Goal: Check status: Check status

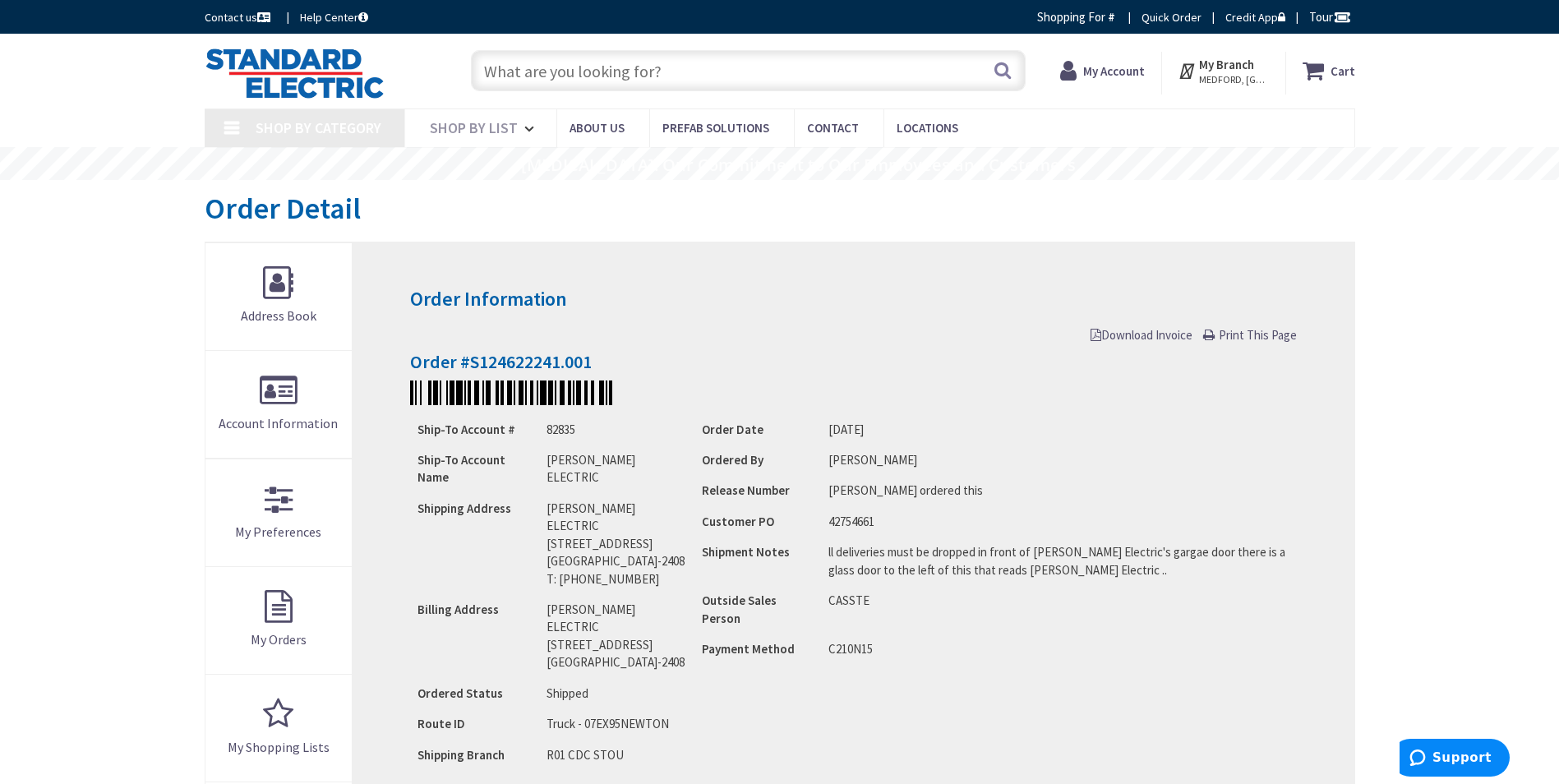
type input "[PERSON_NAME][GEOGRAPHIC_DATA], [GEOGRAPHIC_DATA]"
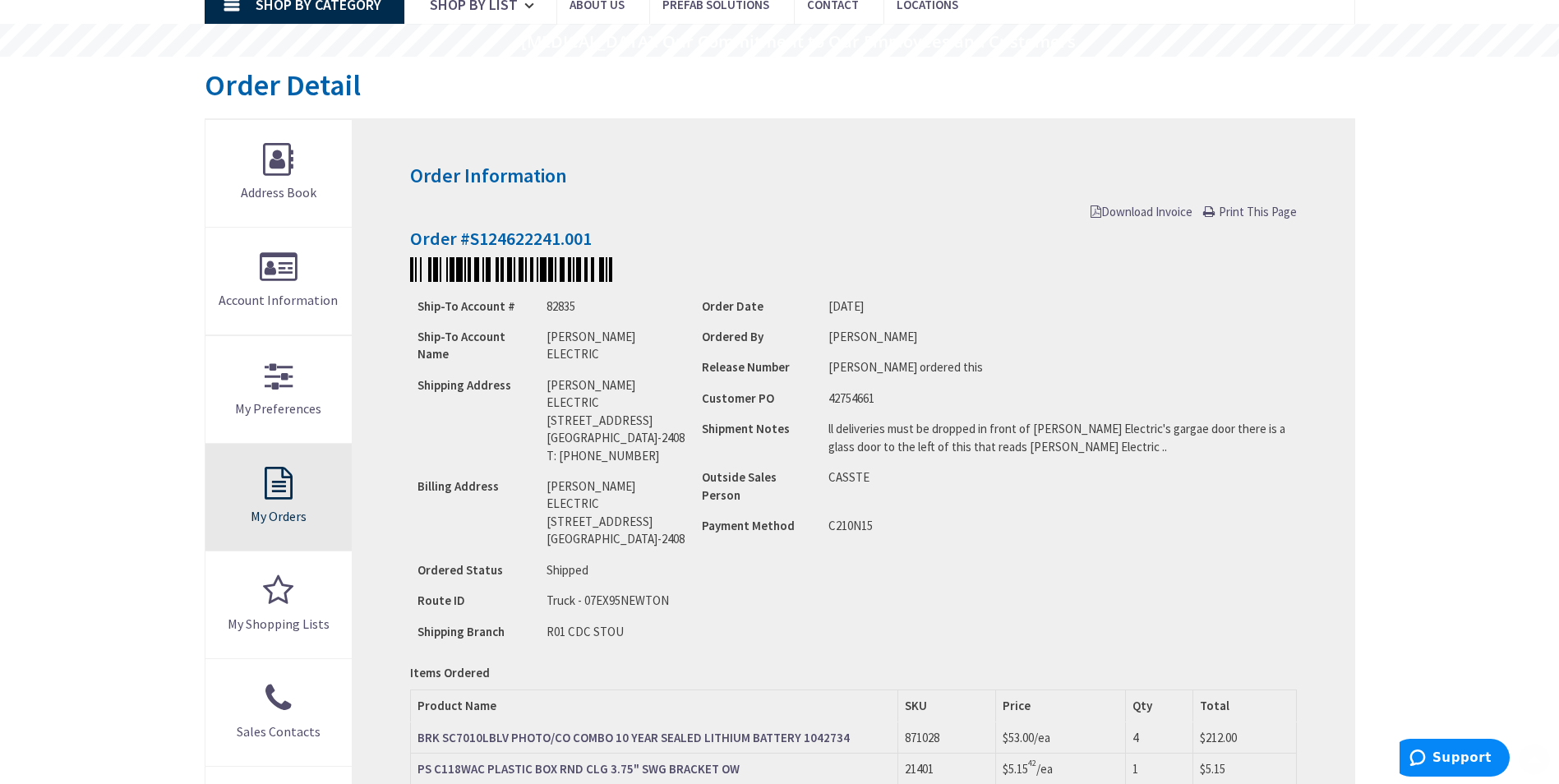
scroll to position [164, 0]
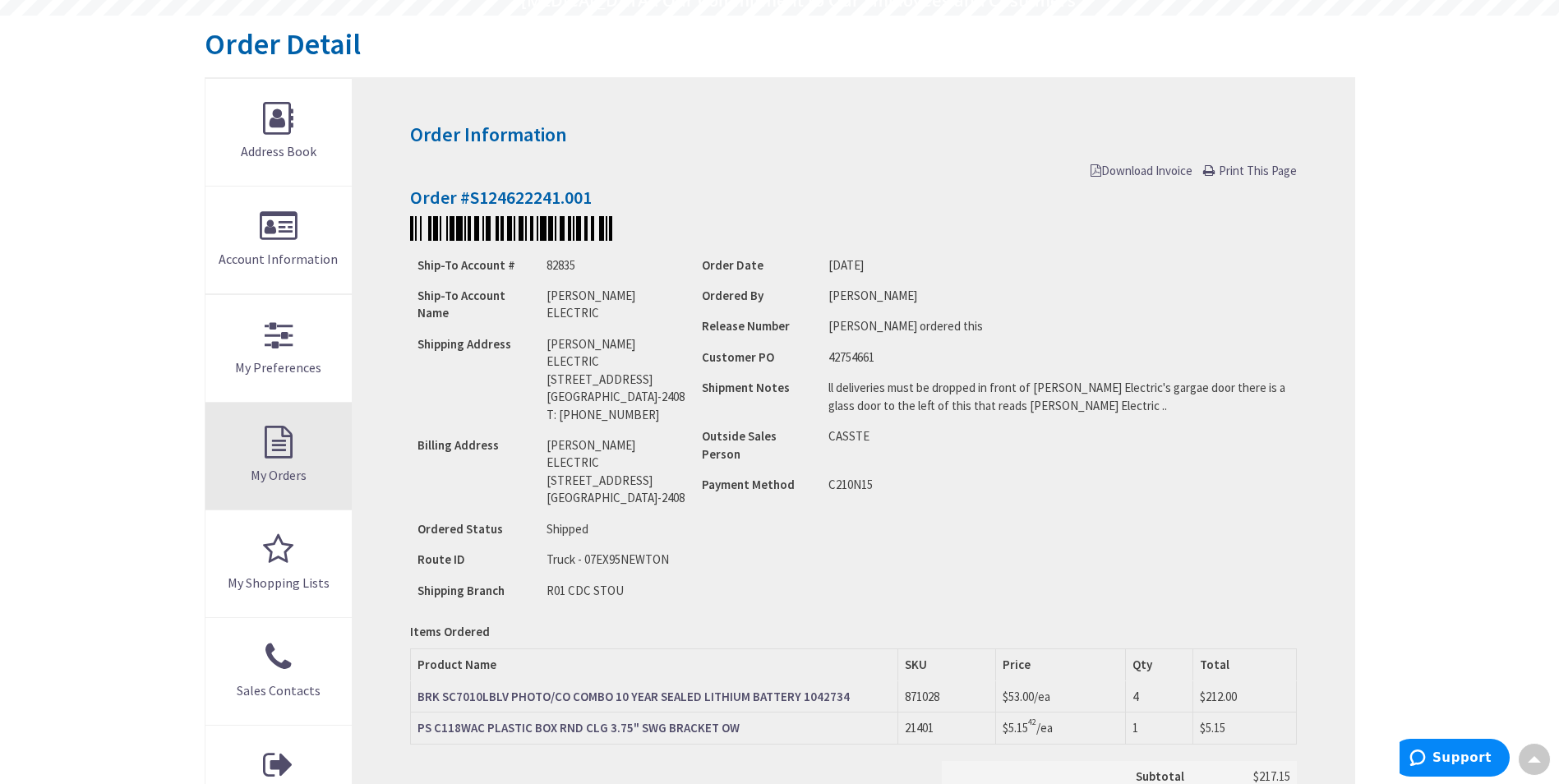
click at [267, 464] on link "My Orders" at bounding box center [278, 456] width 147 height 107
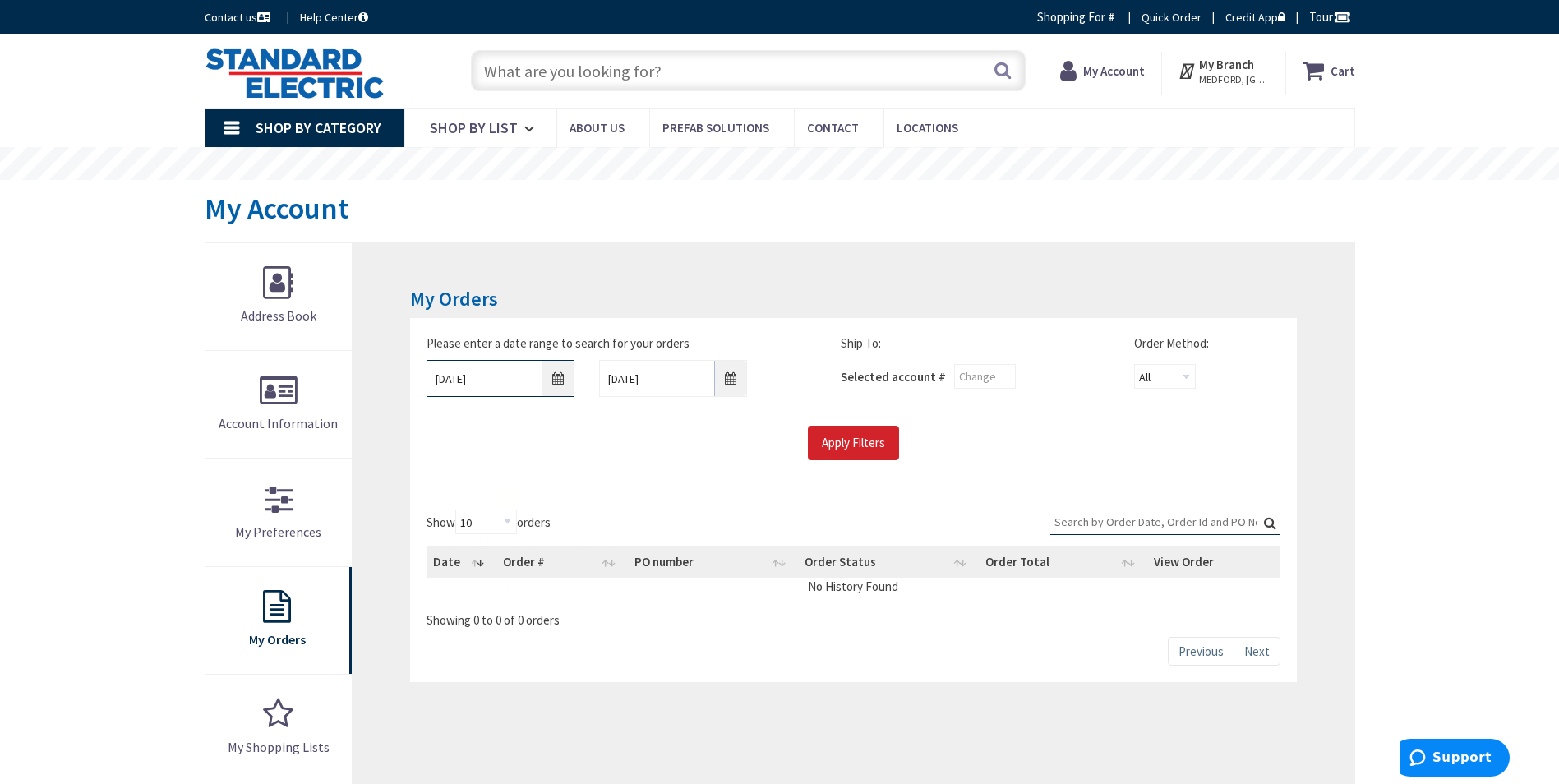
click at [548, 379] on input "[DATE]" at bounding box center [501, 379] width 148 height 37
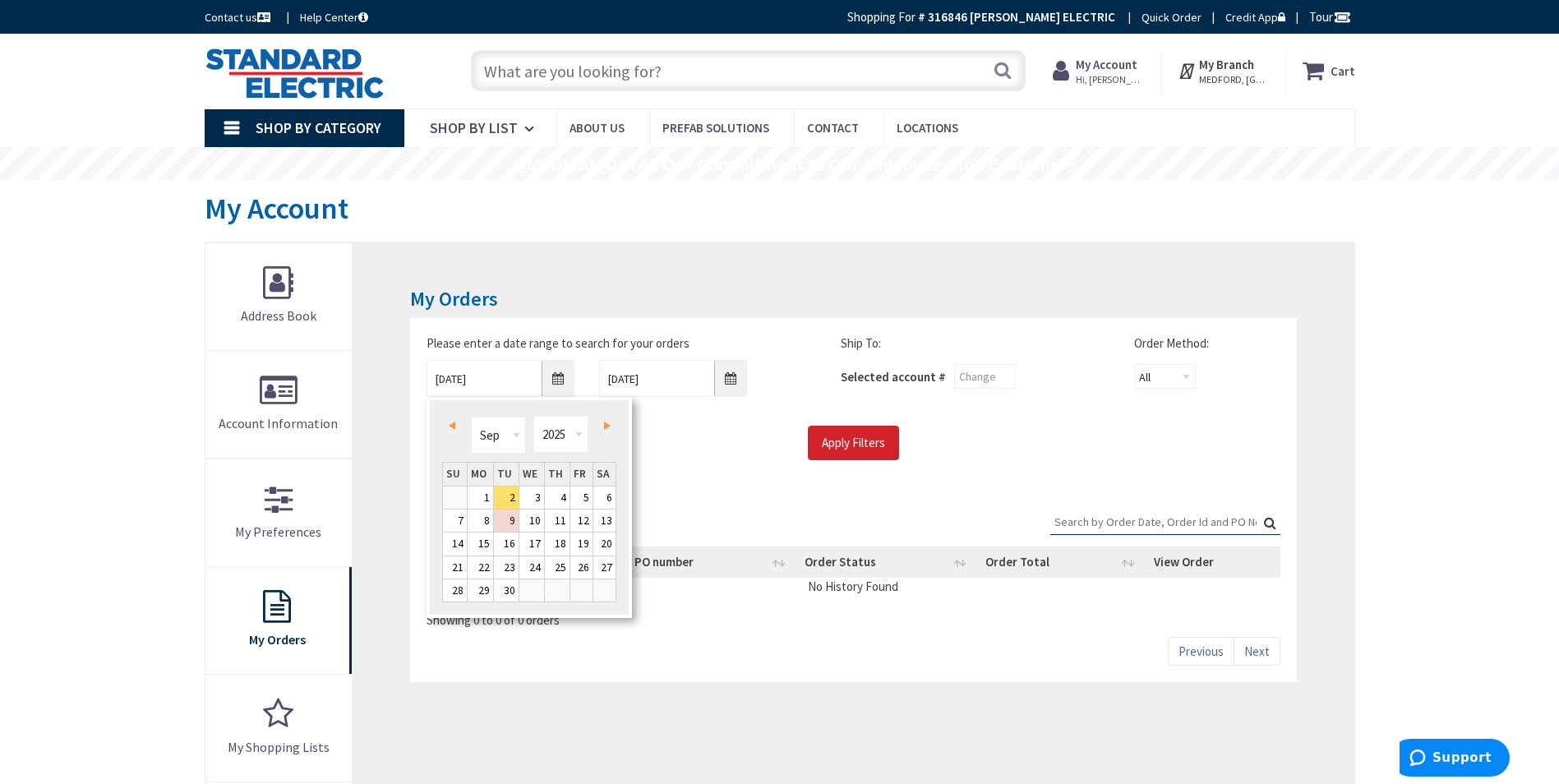
click at [454, 417] on link "Prev" at bounding box center [454, 425] width 22 height 22
type input "[DATE]"
click at [582, 495] on link "1" at bounding box center [581, 498] width 22 height 22
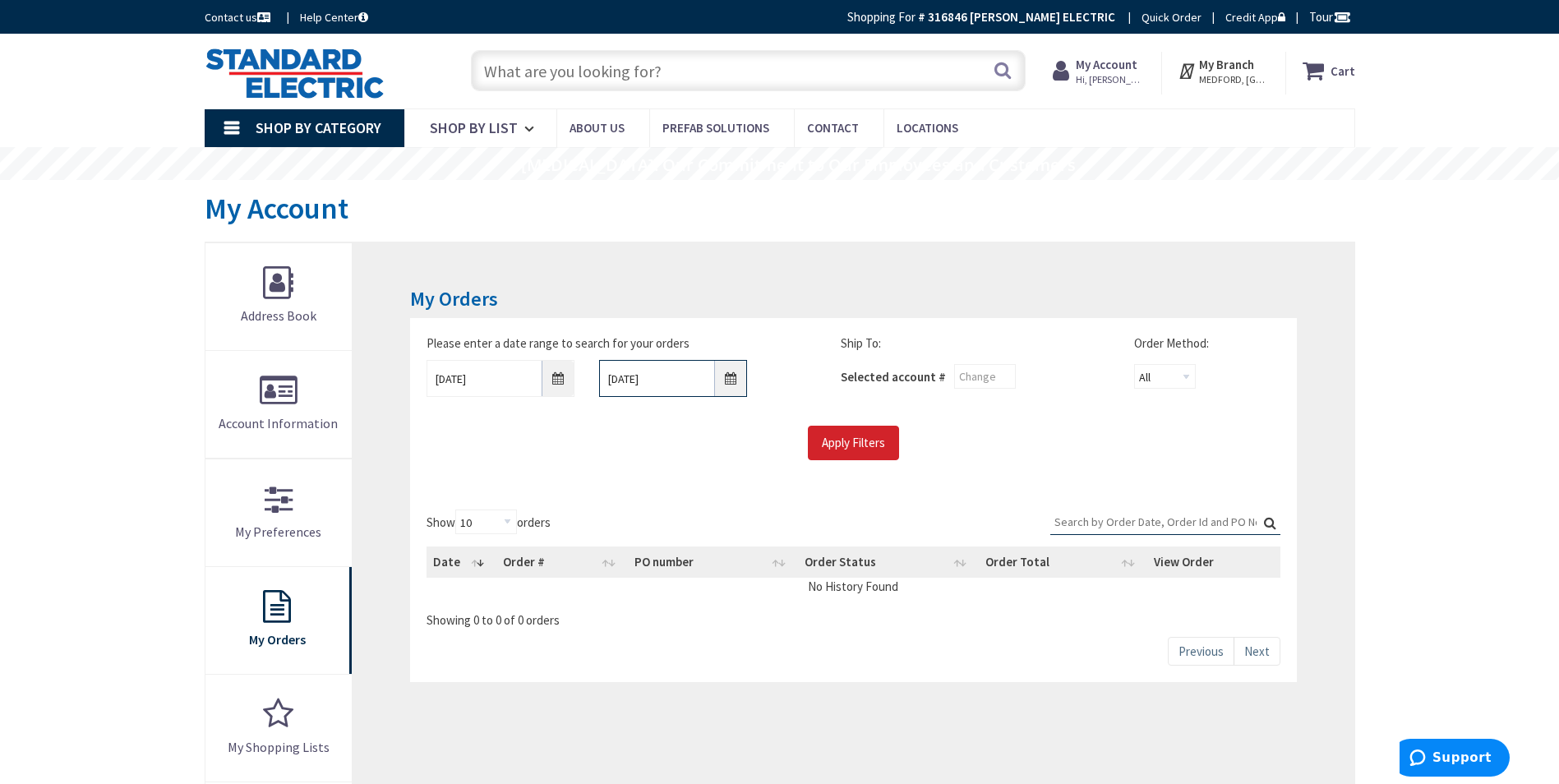
click at [679, 388] on input "[DATE]" at bounding box center [673, 379] width 148 height 37
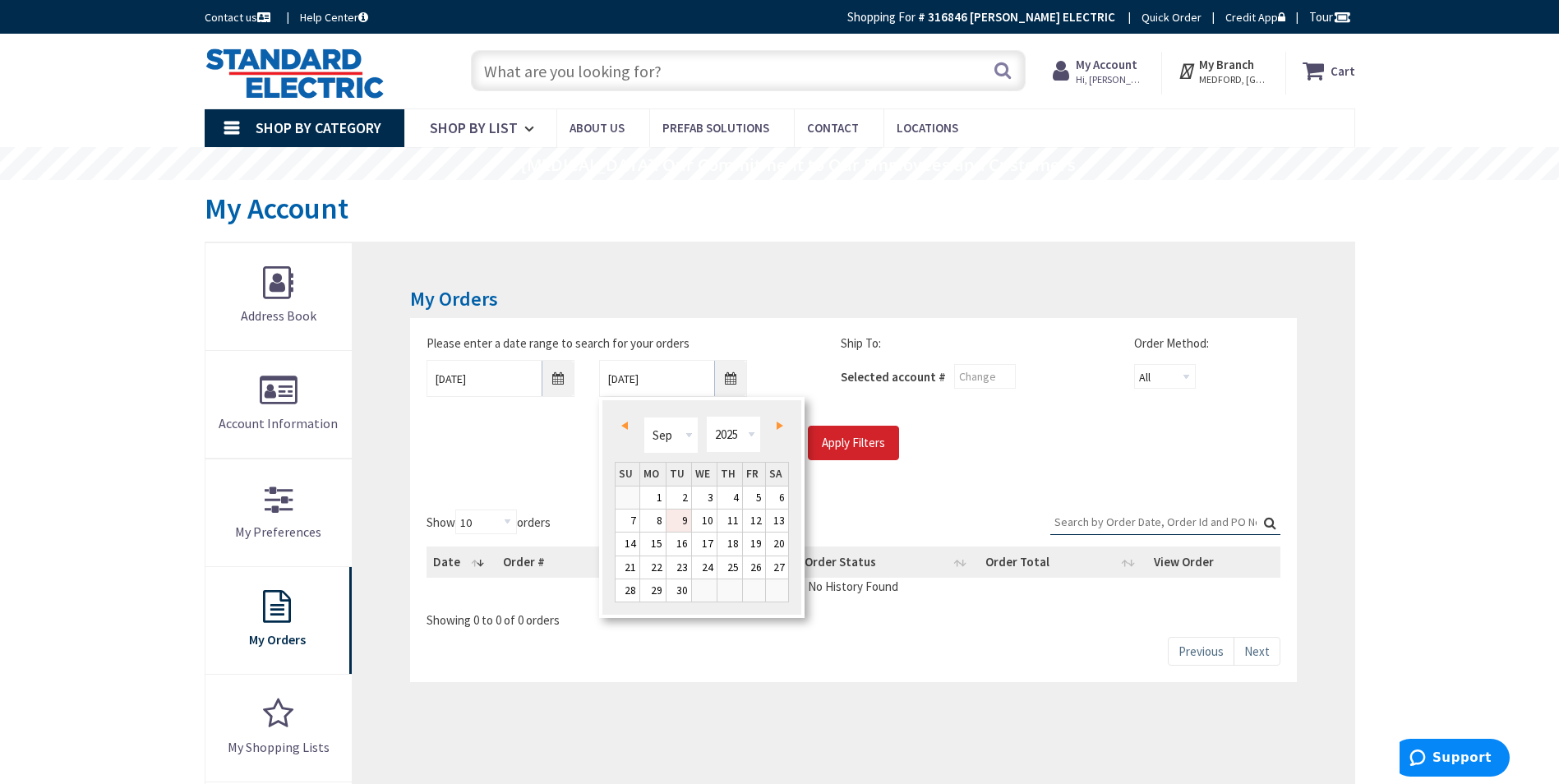
click at [678, 522] on link "9" at bounding box center [679, 521] width 25 height 22
type input "[DATE]"
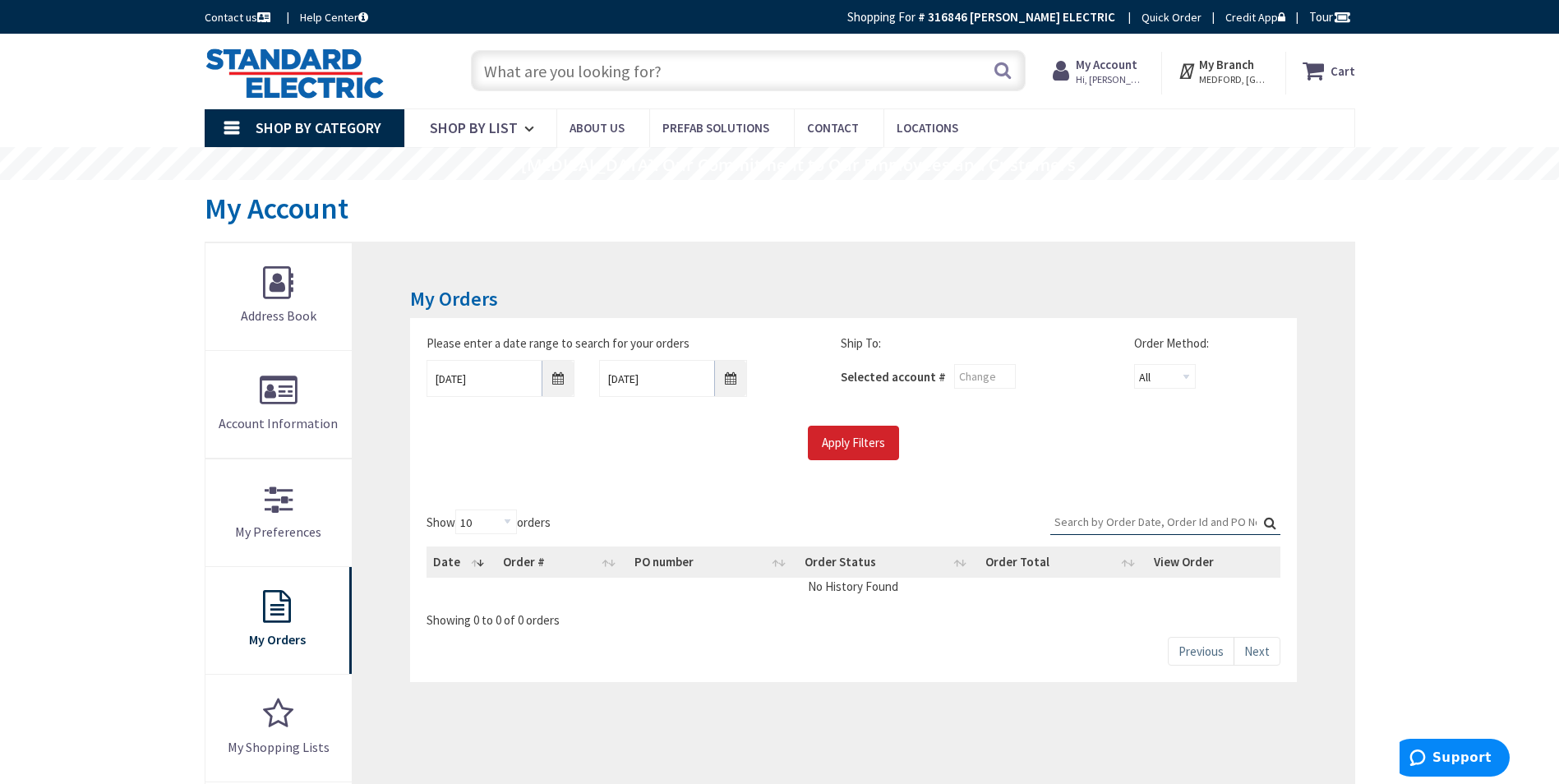
click at [928, 430] on div "Apply Filters" at bounding box center [852, 442] width 877 height 34
click at [879, 444] on input "Apply Filters" at bounding box center [853, 442] width 91 height 34
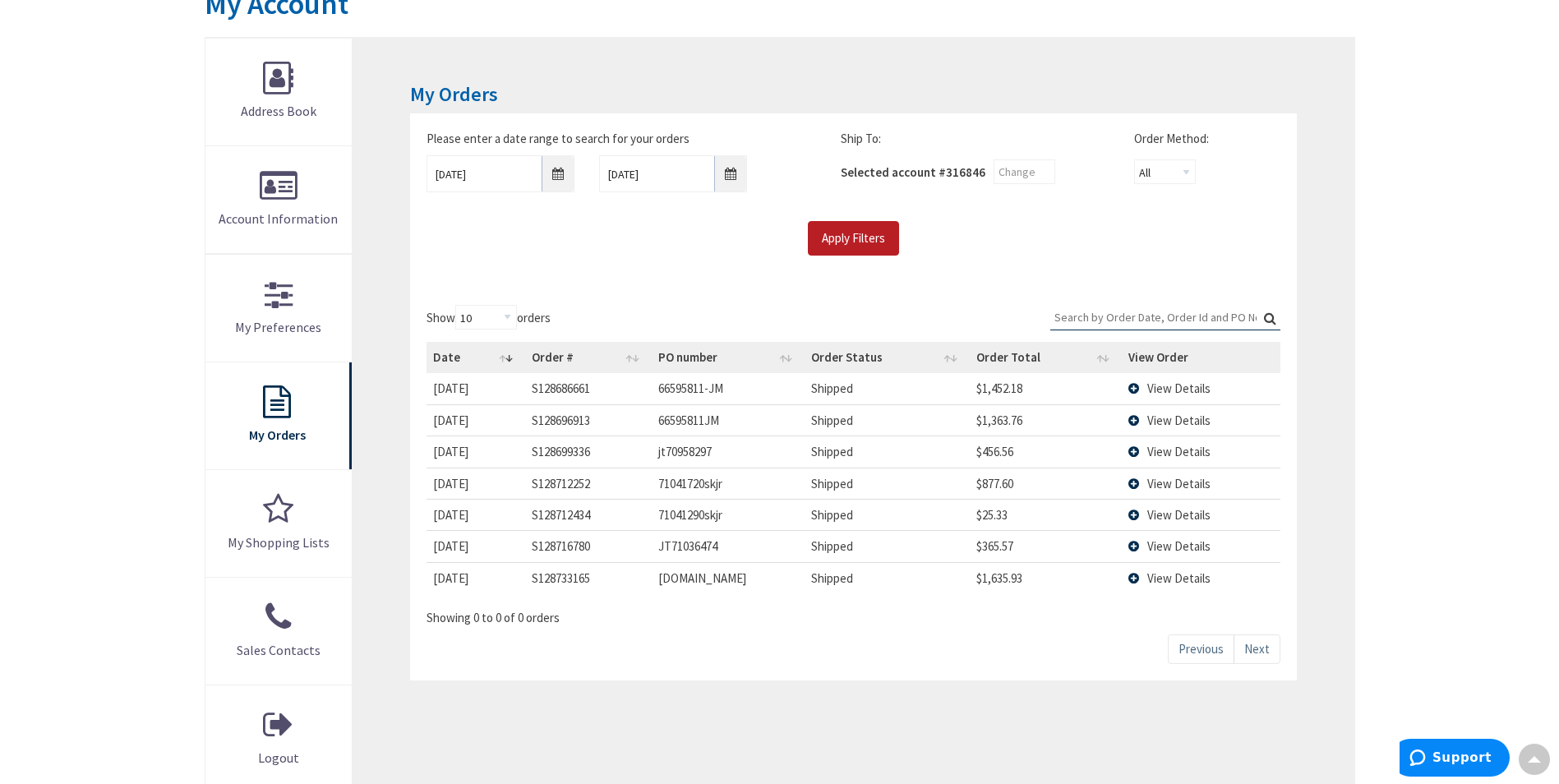
scroll to position [164, 0]
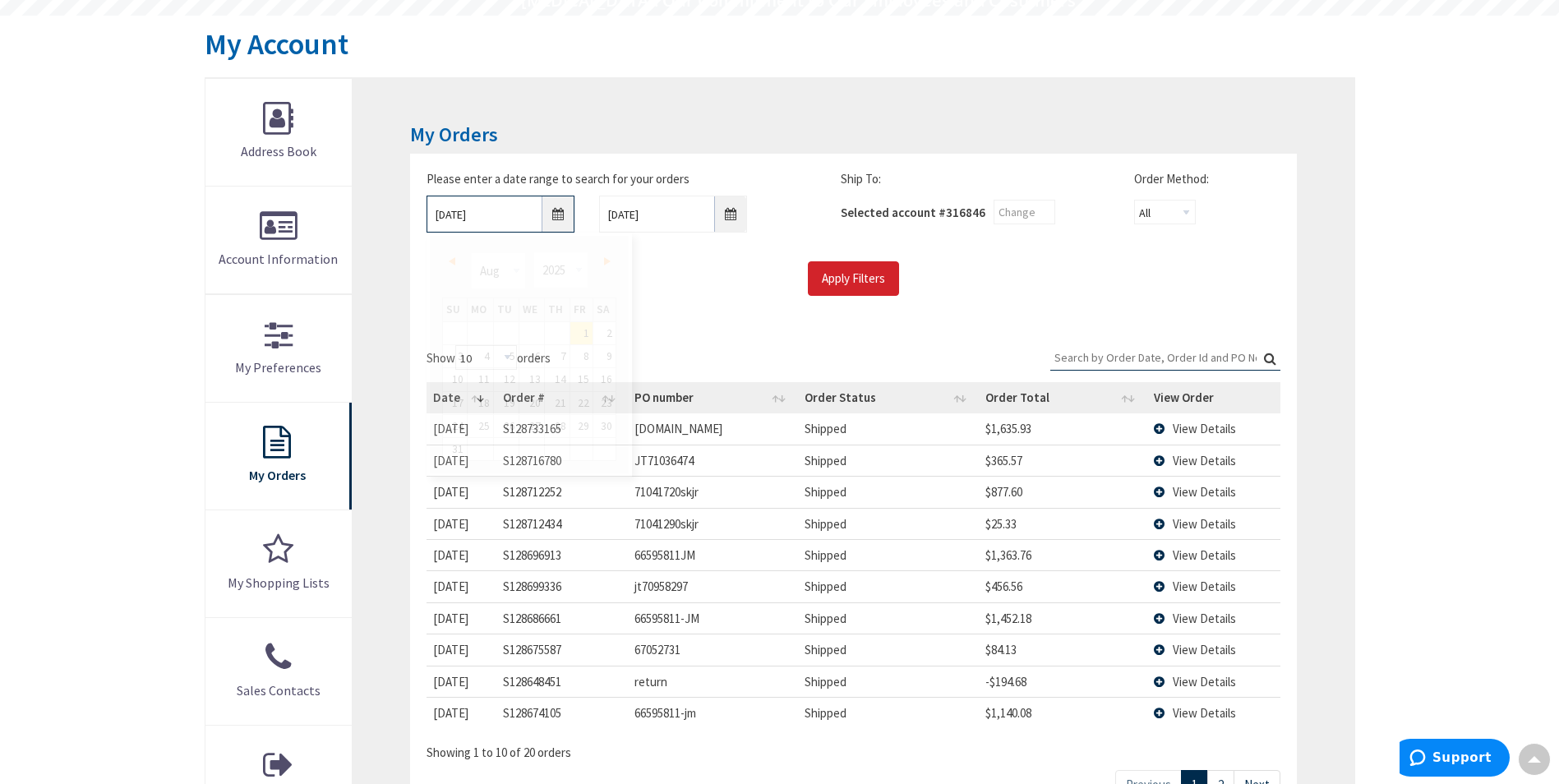
click at [546, 218] on input "[DATE]" at bounding box center [501, 214] width 148 height 37
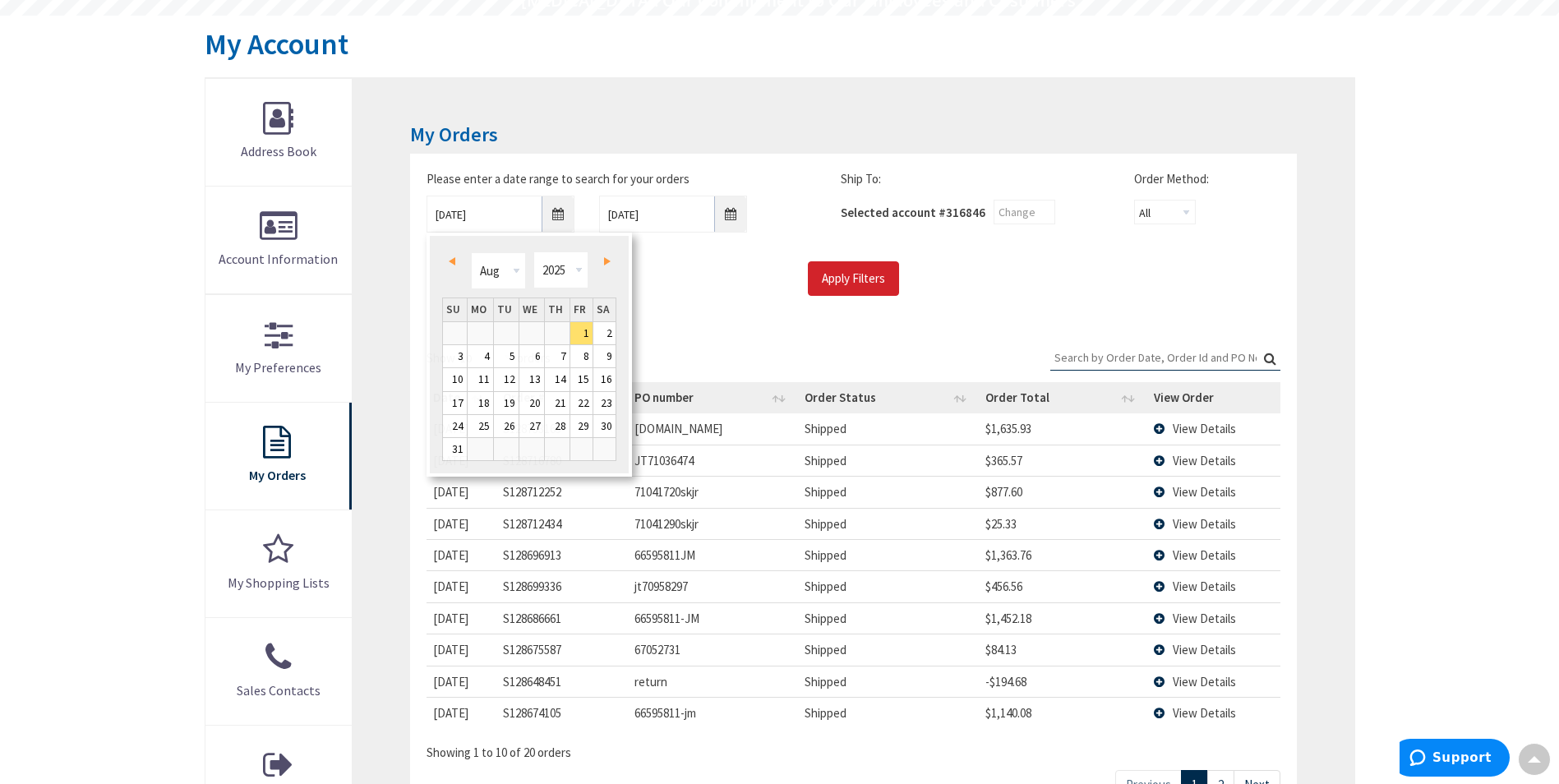
click at [717, 320] on div "Please enter a date range to search for your orders [DATE] [DATE] Ship To: Sele…" at bounding box center [852, 240] width 886 height 175
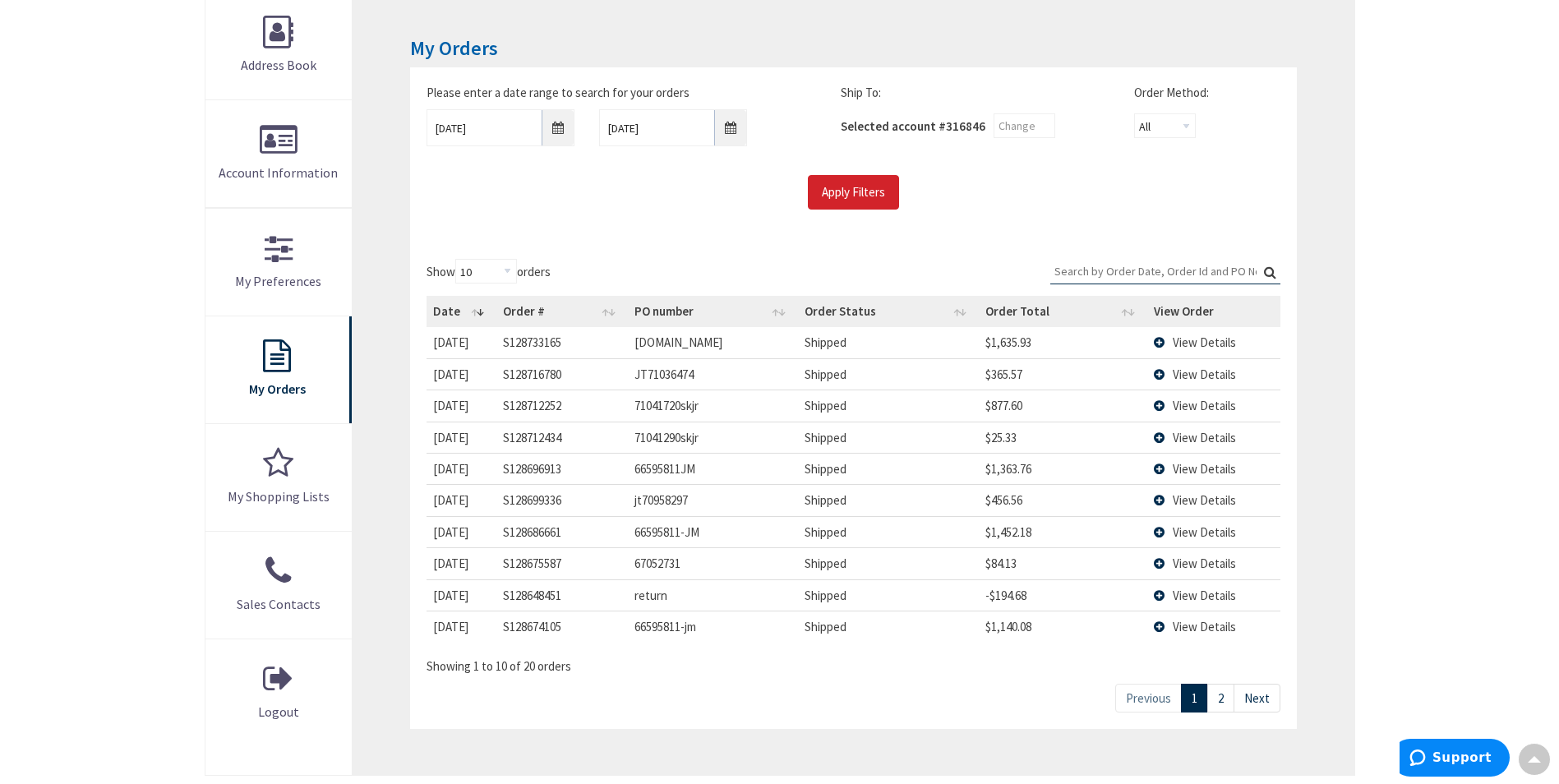
scroll to position [329, 0]
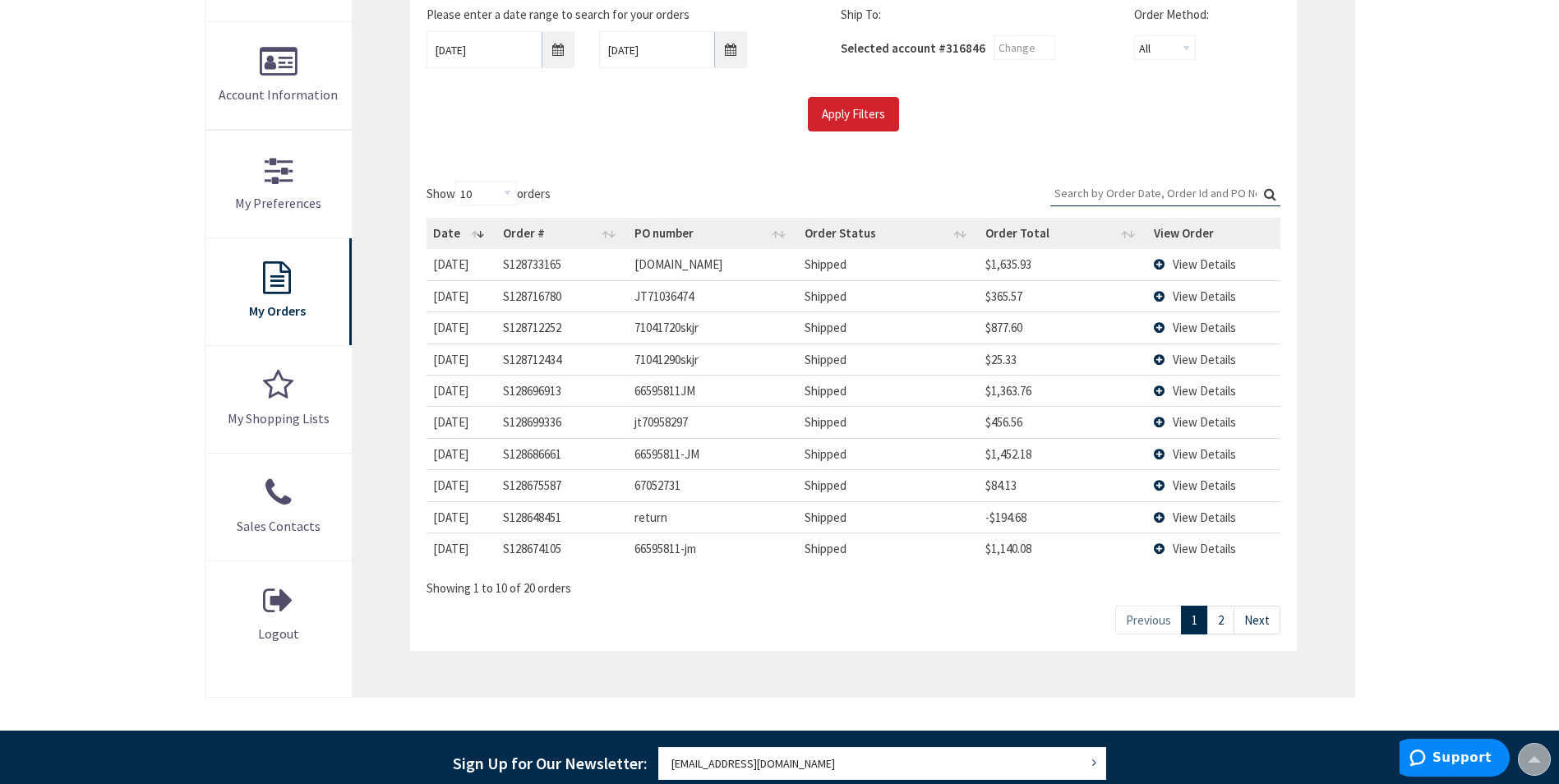
click at [1226, 610] on link "2" at bounding box center [1220, 620] width 27 height 29
click at [676, 548] on td "RD-67018566" at bounding box center [713, 548] width 170 height 31
copy td "67018566"
click at [1000, 539] on td "$72.29" at bounding box center [1063, 548] width 168 height 31
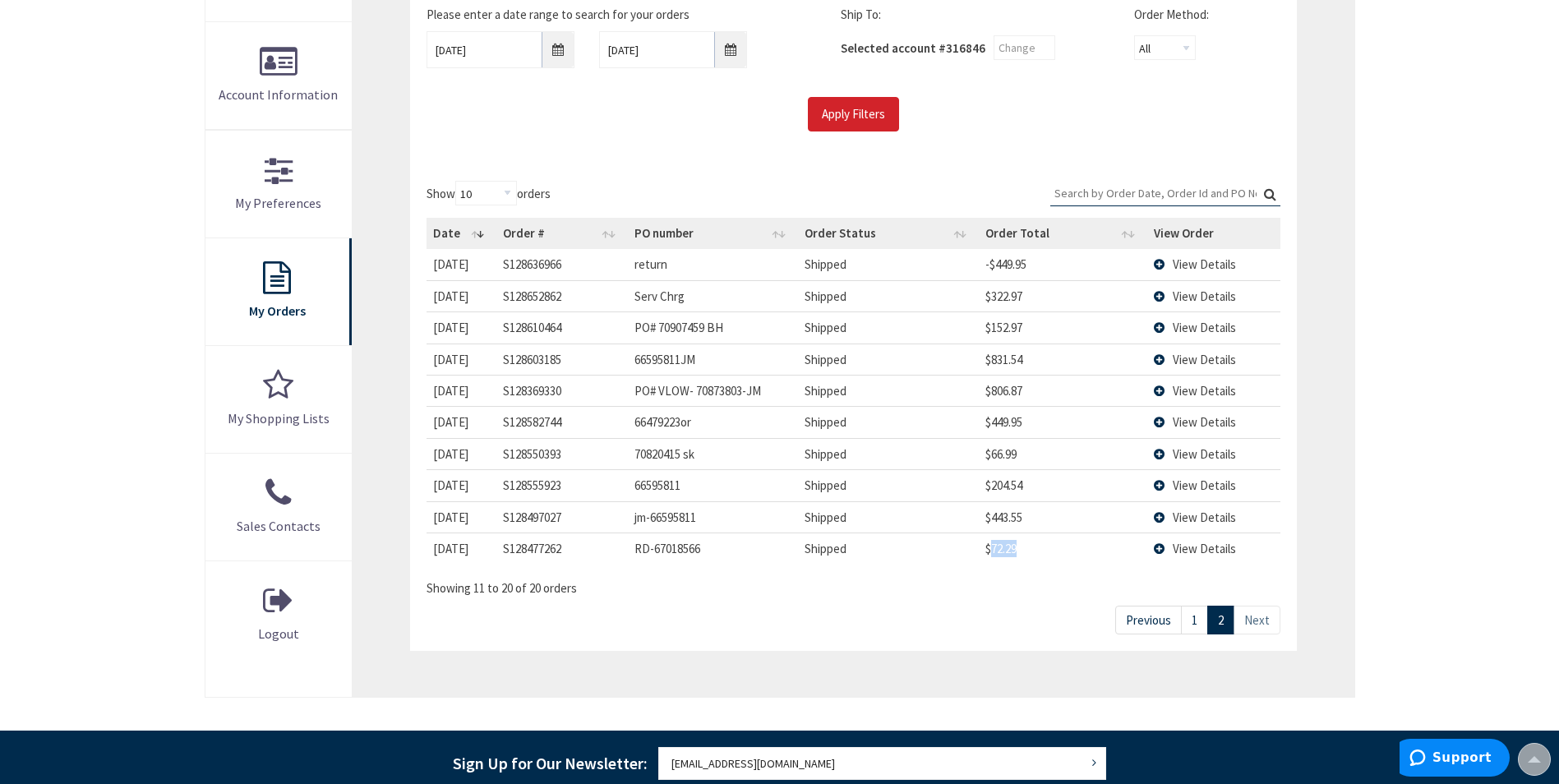
click at [1000, 539] on td "$72.29" at bounding box center [1063, 548] width 168 height 31
drag, startPoint x: 1000, startPoint y: 539, endPoint x: 1002, endPoint y: 548, distance: 9.2
copy td "72.29"
click at [996, 513] on td "$443.55" at bounding box center [1063, 517] width 168 height 31
click at [1001, 523] on td "$443.55" at bounding box center [1063, 517] width 168 height 31
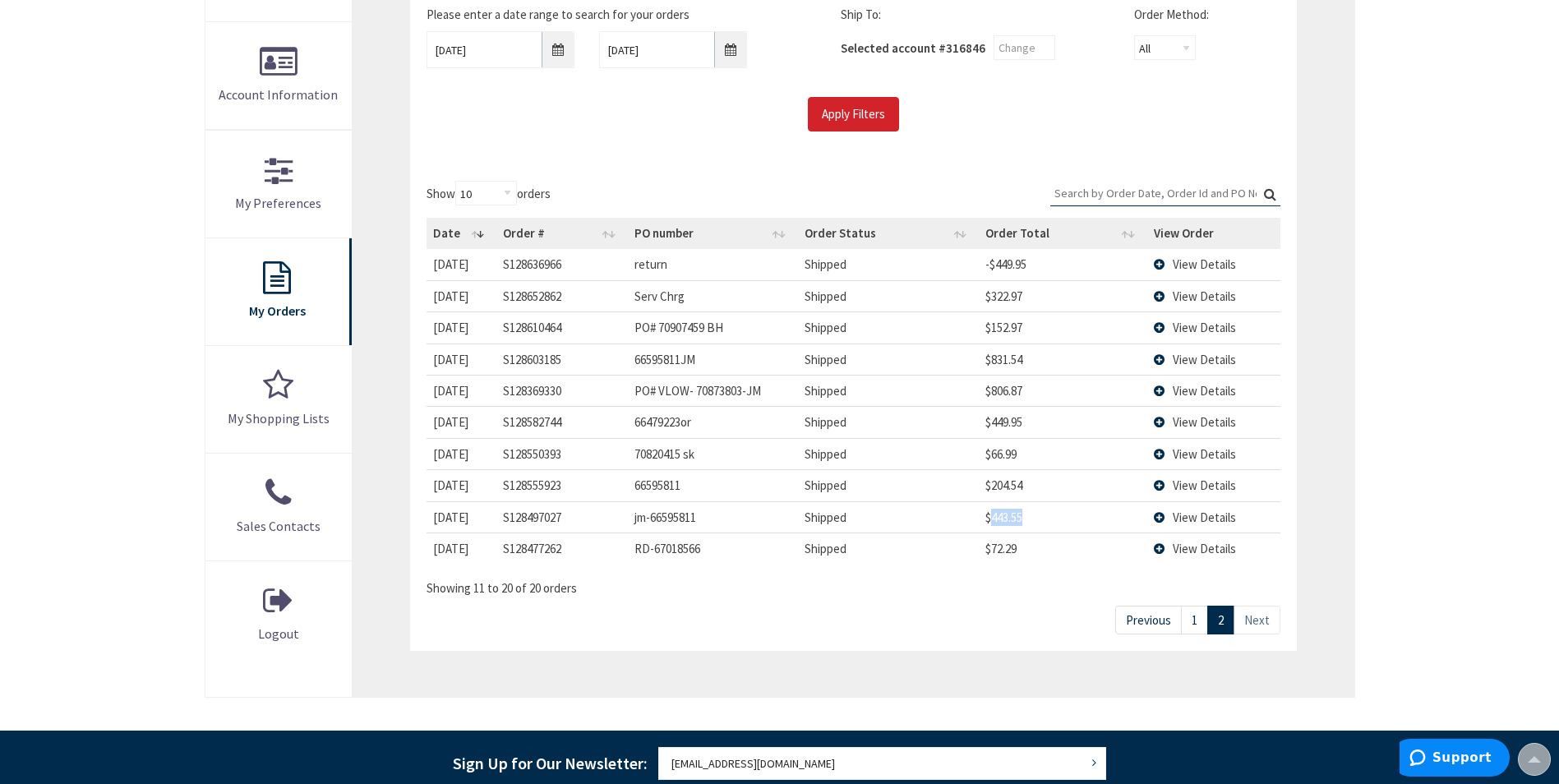
click at [1001, 523] on td "$443.55" at bounding box center [1063, 517] width 168 height 31
copy td "443.55"
click at [672, 514] on td "jm-66595811" at bounding box center [713, 517] width 170 height 31
copy td "66595811"
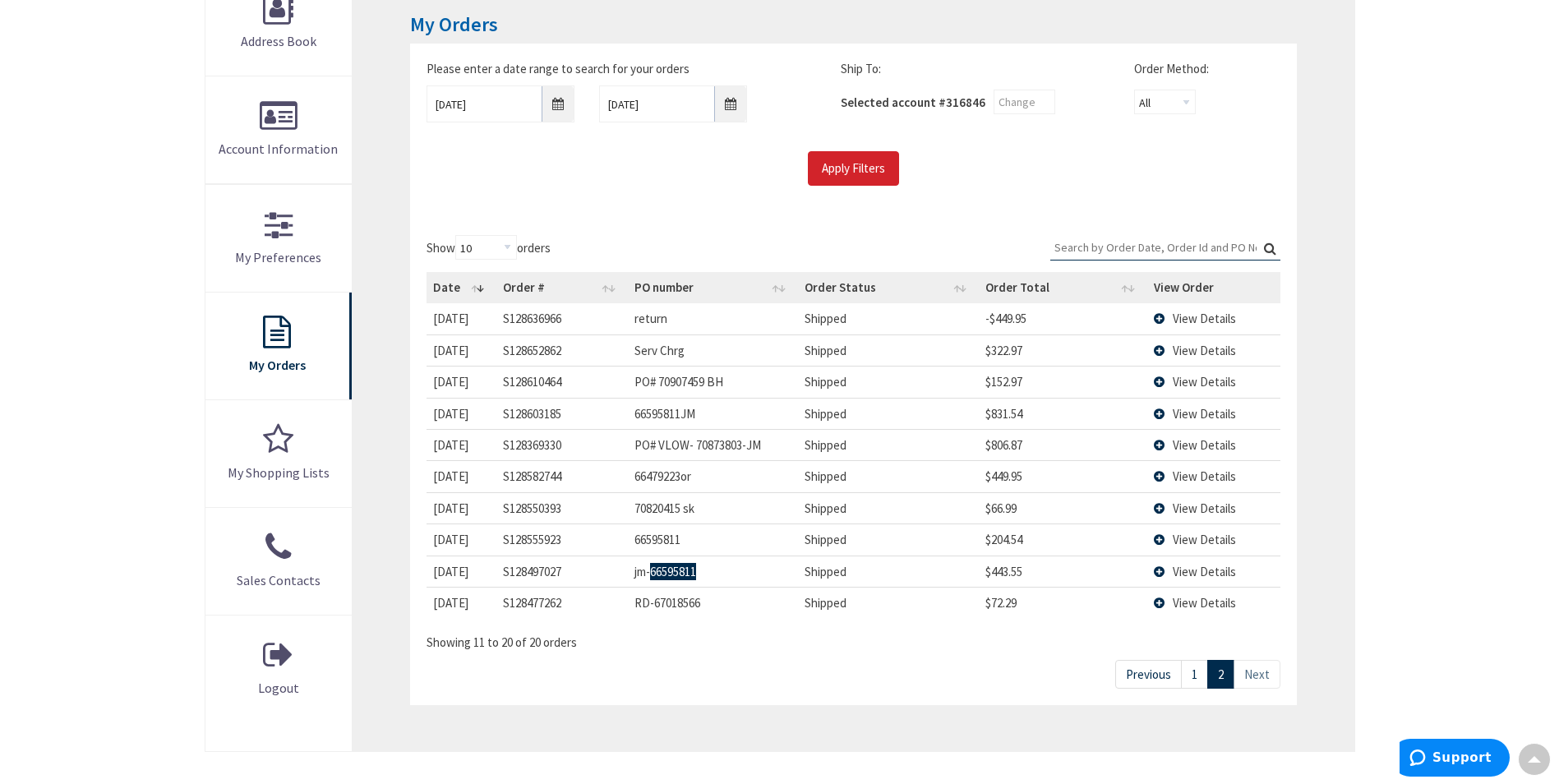
scroll to position [247, 0]
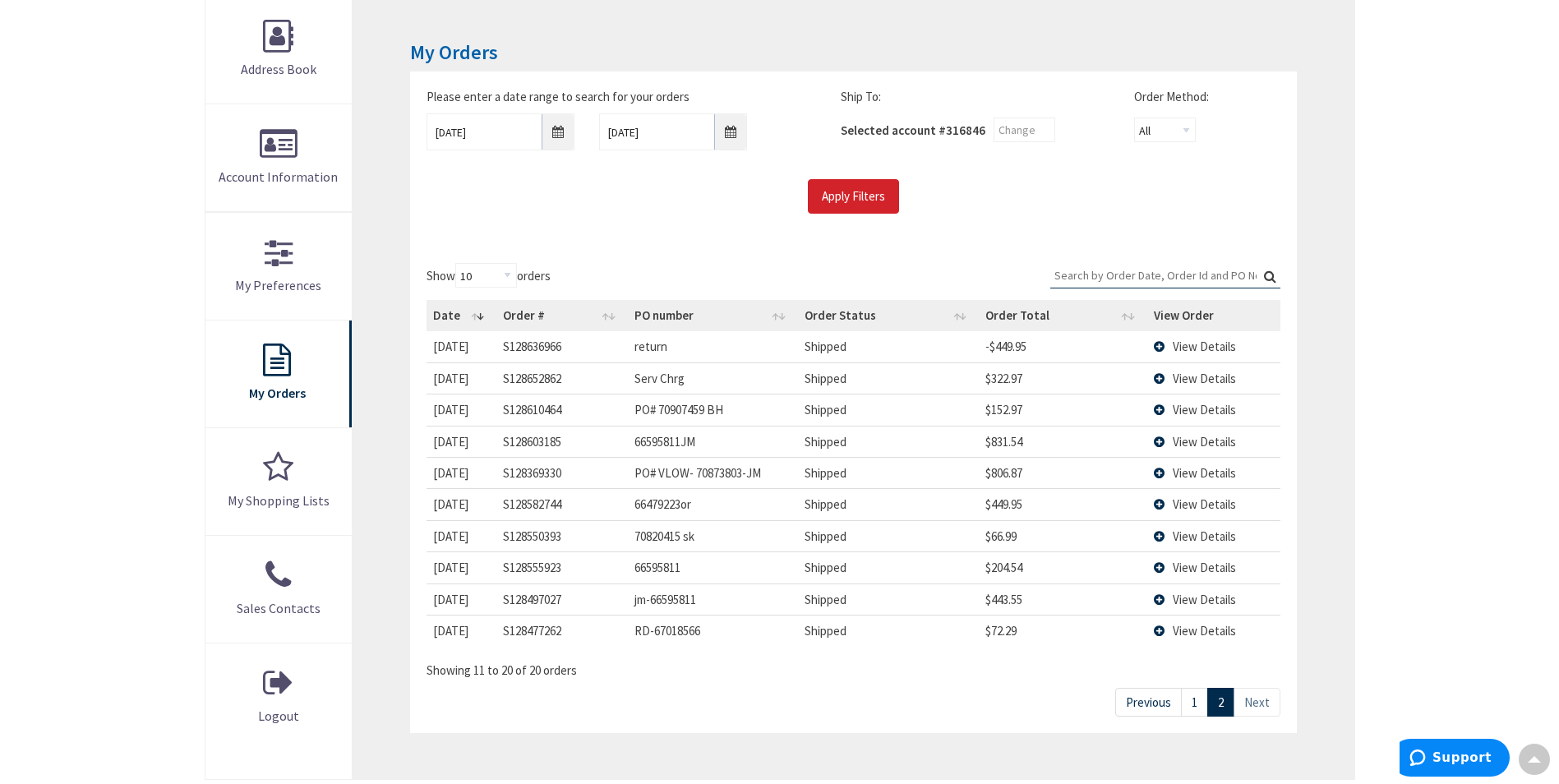
click at [1195, 607] on span "View Details" at bounding box center [1204, 599] width 64 height 16
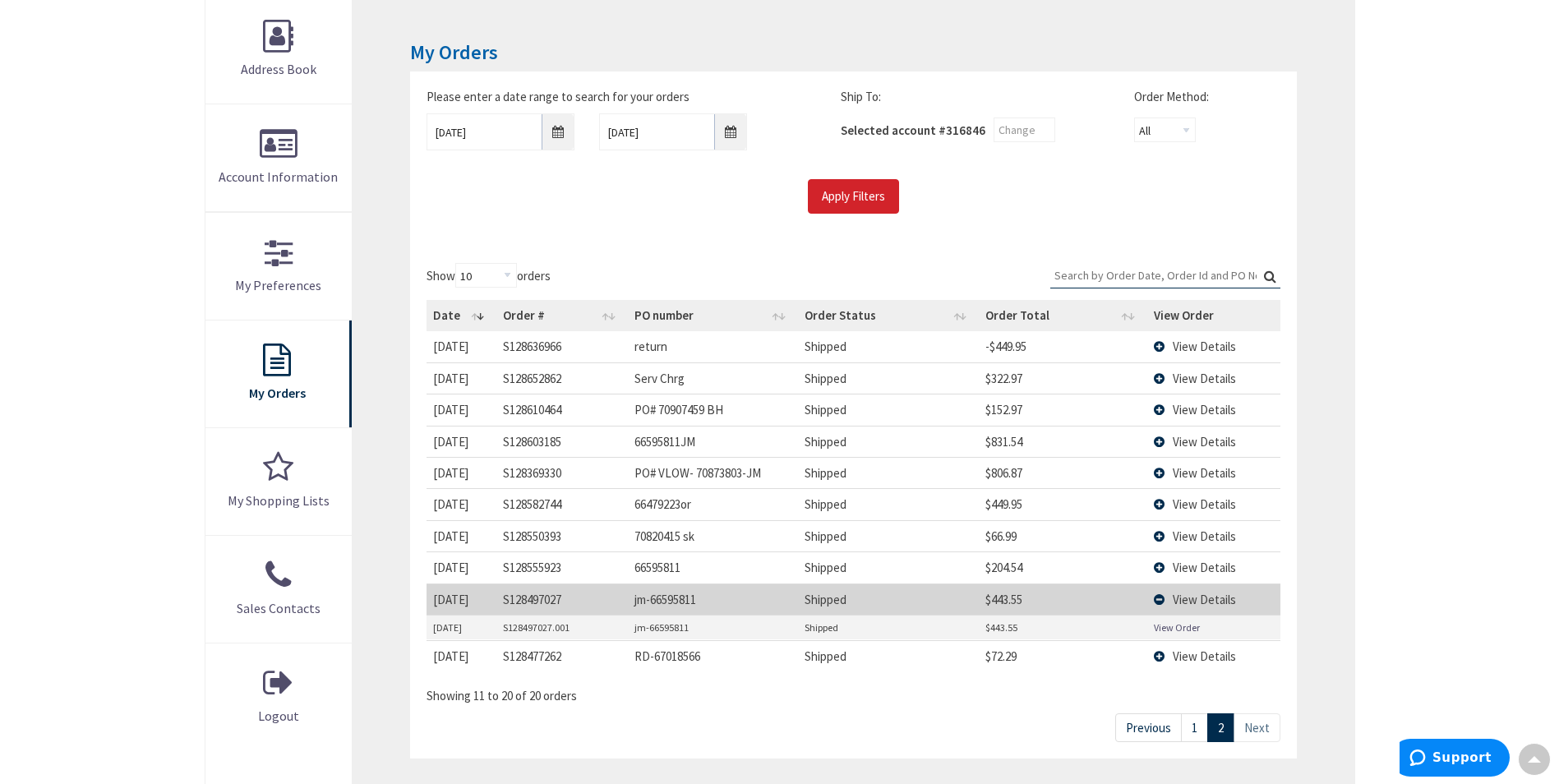
click at [991, 630] on td "$443.55" at bounding box center [1063, 627] width 168 height 25
click at [992, 630] on td "$443.55" at bounding box center [1063, 627] width 168 height 25
copy td "443.55"
click at [1180, 606] on span "View Details" at bounding box center [1204, 599] width 64 height 16
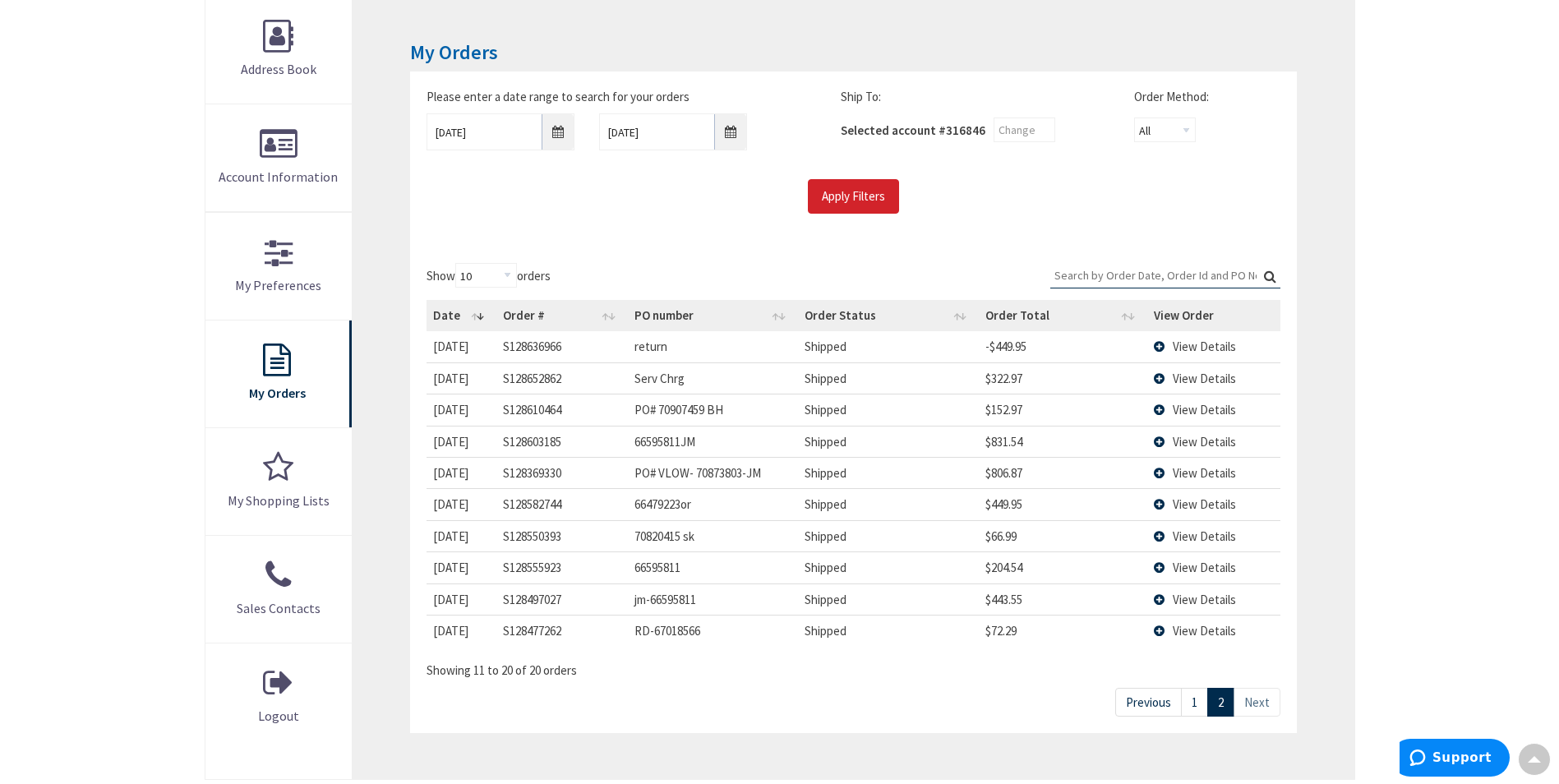
click at [1032, 565] on td "$204.54" at bounding box center [1063, 567] width 168 height 31
click at [987, 570] on td "$204.54" at bounding box center [1063, 567] width 168 height 31
click at [1007, 564] on td "$204.54" at bounding box center [1063, 567] width 168 height 31
copy td "204.54"
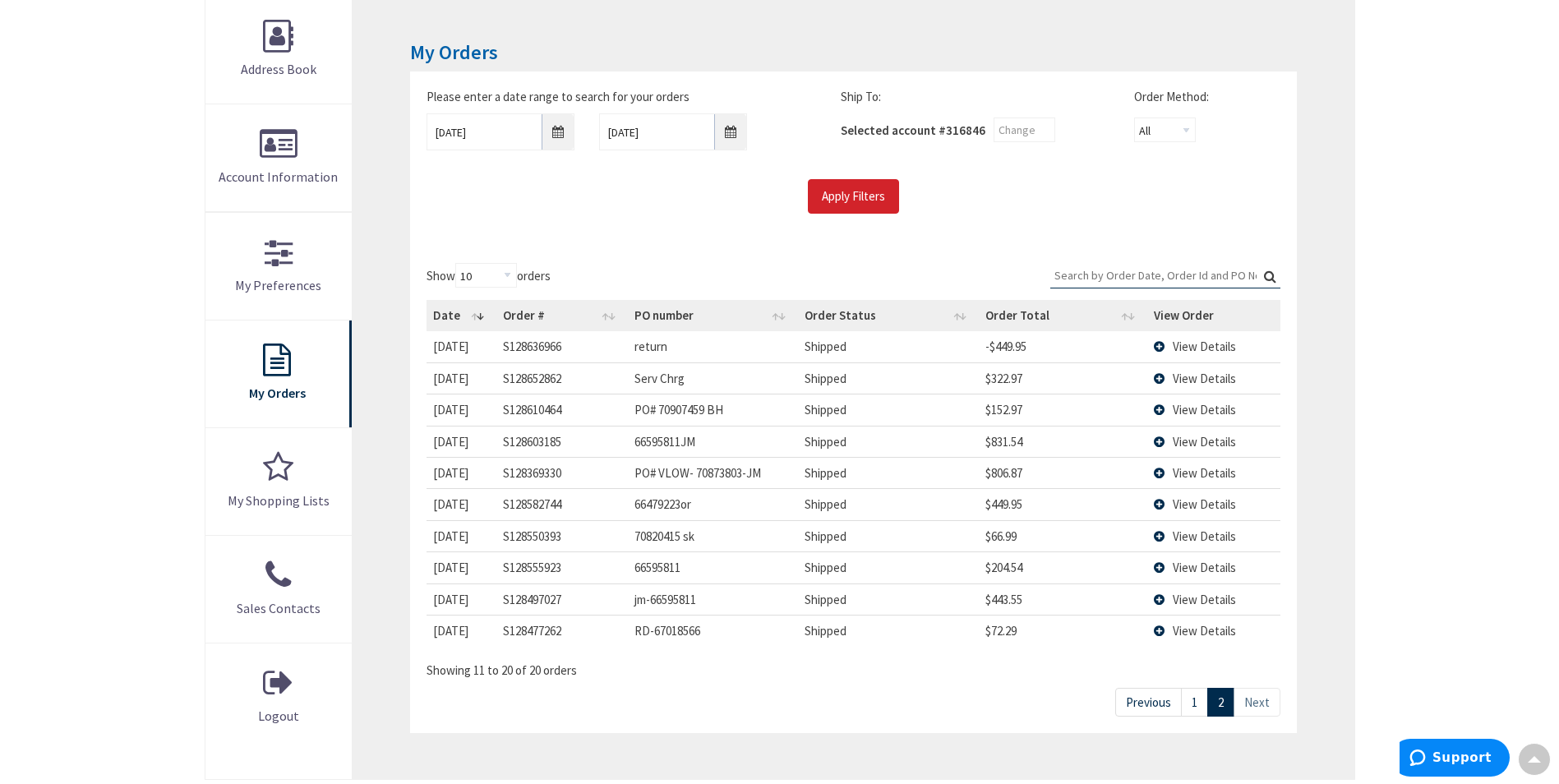
click at [1008, 535] on td "$66.99" at bounding box center [1063, 536] width 168 height 31
copy td "66.99"
click at [1016, 508] on td "$449.95" at bounding box center [1063, 503] width 168 height 31
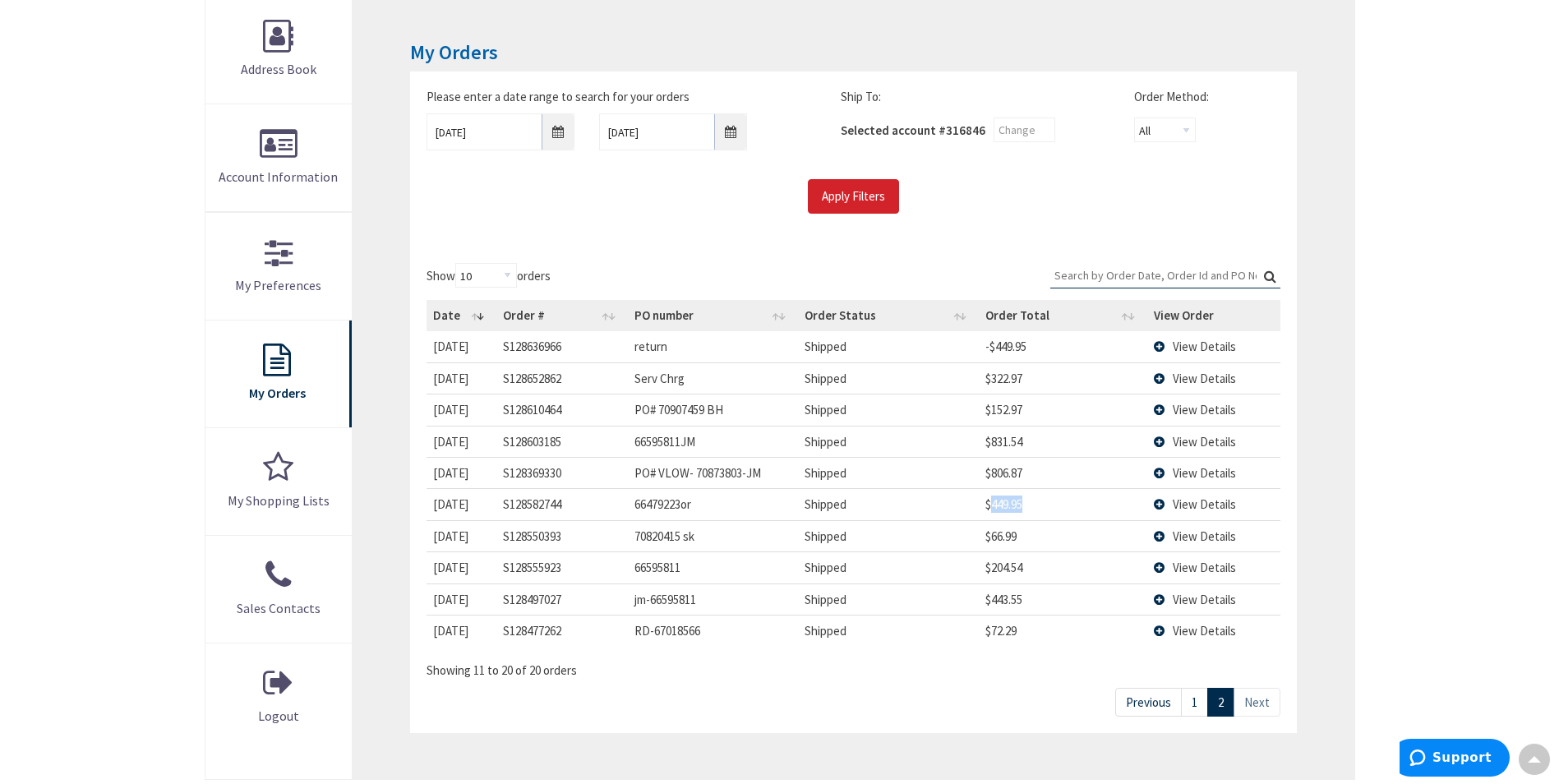
copy td "449.95"
click at [1010, 469] on td "$806.87" at bounding box center [1063, 473] width 168 height 31
copy td "806.87"
click at [994, 437] on td "$831.54" at bounding box center [1063, 441] width 168 height 31
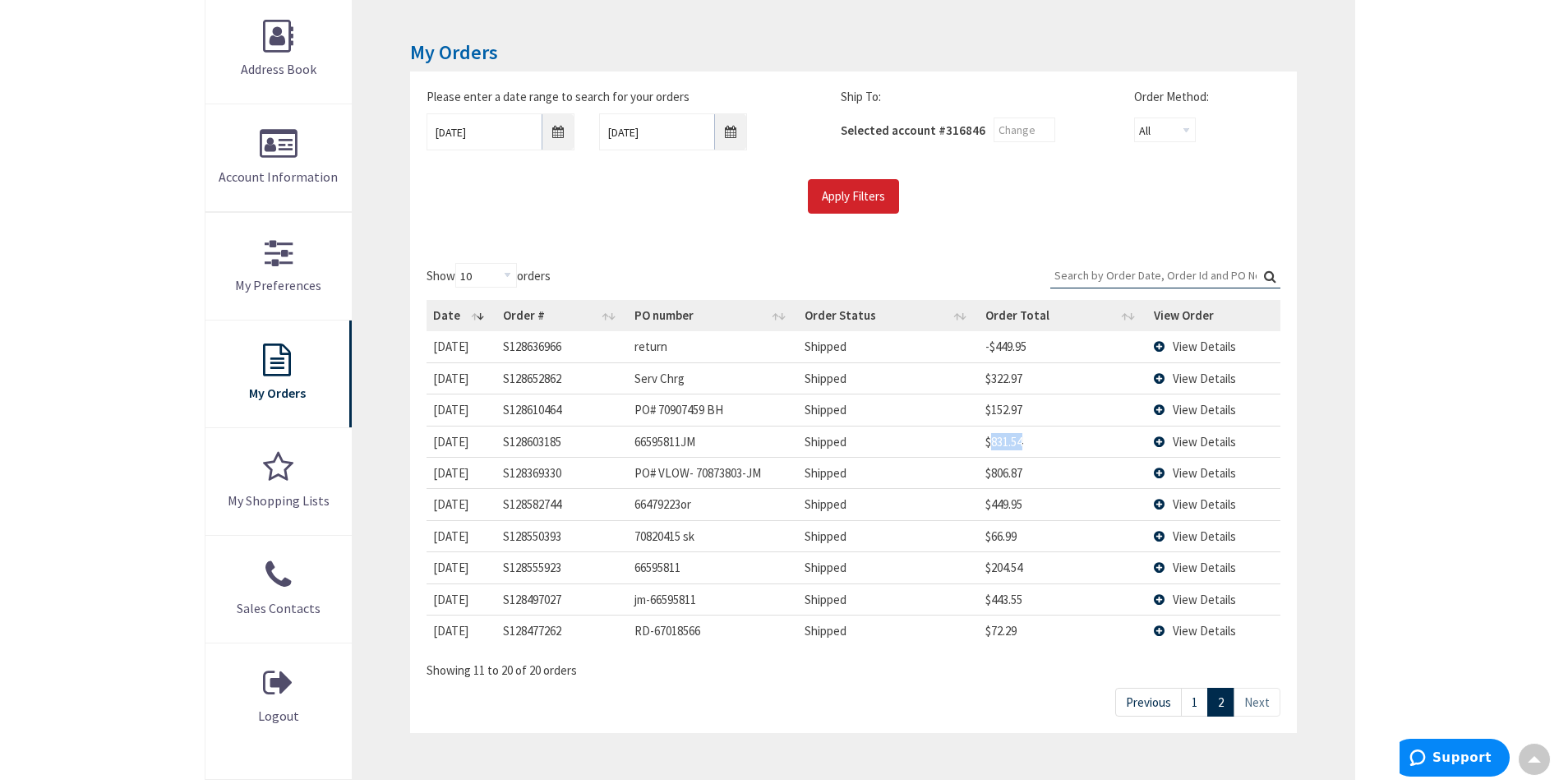
click at [994, 437] on td "$831.54" at bounding box center [1063, 441] width 168 height 31
copy td "831.54"
click at [999, 394] on td "$152.97" at bounding box center [1063, 409] width 168 height 31
click at [1010, 405] on td "$152.97" at bounding box center [1063, 409] width 168 height 31
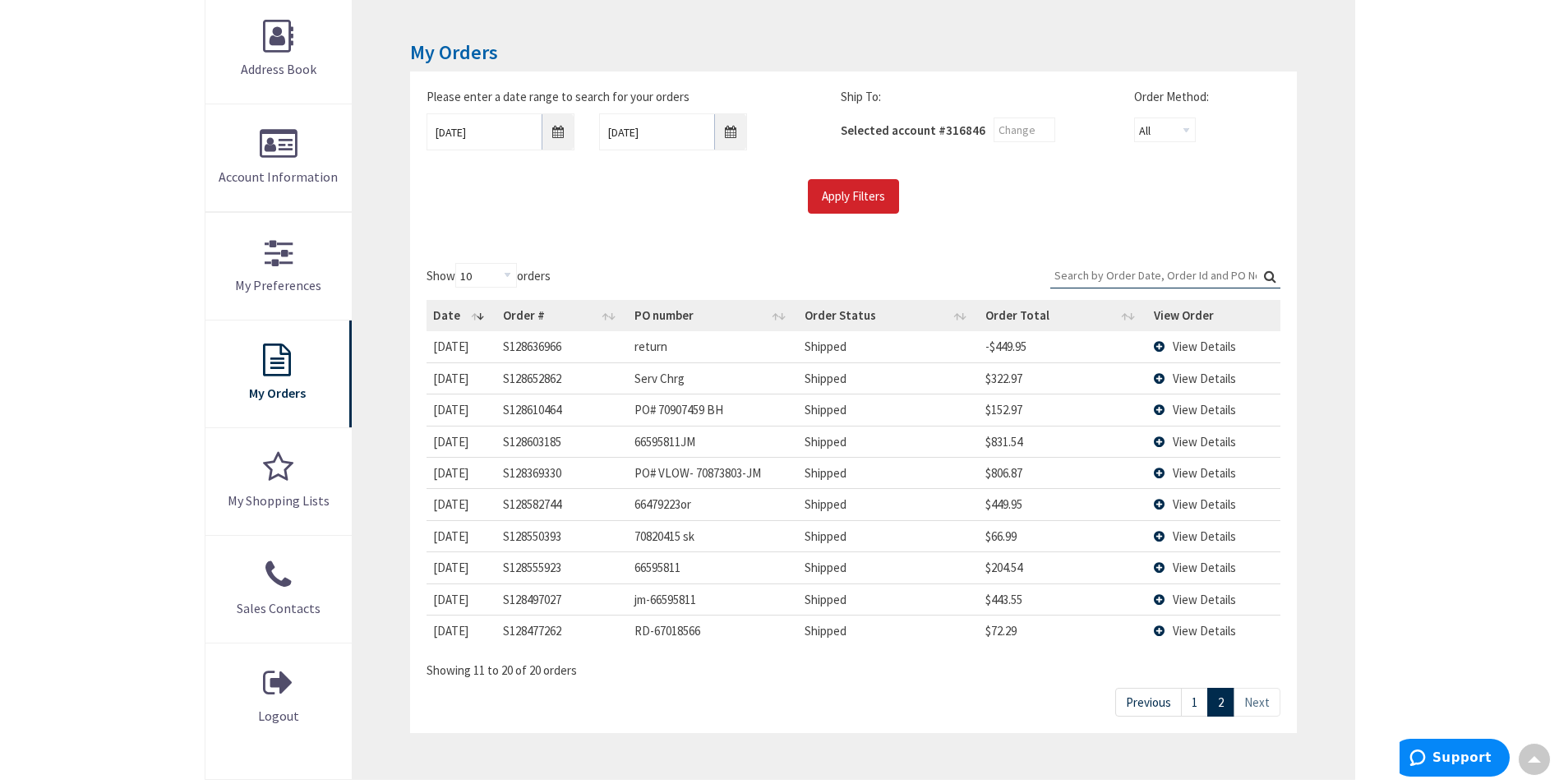
click at [1005, 383] on td "$322.97" at bounding box center [1063, 378] width 168 height 31
click at [1027, 334] on td "-$449.95" at bounding box center [1063, 346] width 168 height 30
click at [1024, 340] on td "-$449.95" at bounding box center [1063, 346] width 168 height 30
click at [1201, 707] on link "1" at bounding box center [1193, 702] width 27 height 29
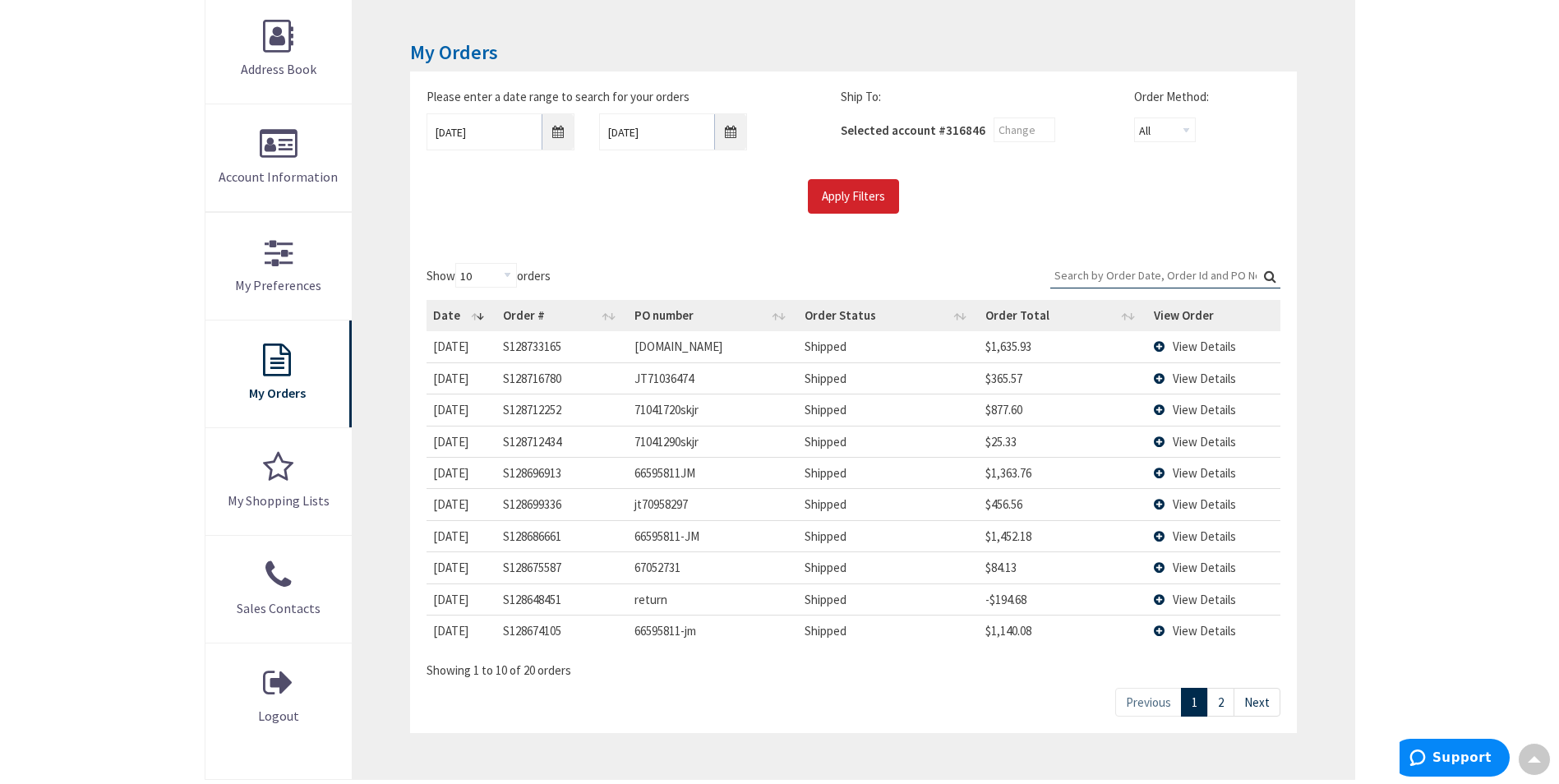
click at [997, 632] on td "$1,140.08" at bounding box center [1063, 630] width 168 height 31
drag, startPoint x: 997, startPoint y: 632, endPoint x: 784, endPoint y: 247, distance: 440.0
click at [784, 247] on div "Show 10 25 50 100 orders Search: Date Order # PO number Order Status Order Tota…" at bounding box center [852, 489] width 886 height 487
drag, startPoint x: 681, startPoint y: 344, endPoint x: 613, endPoint y: 349, distance: 68.2
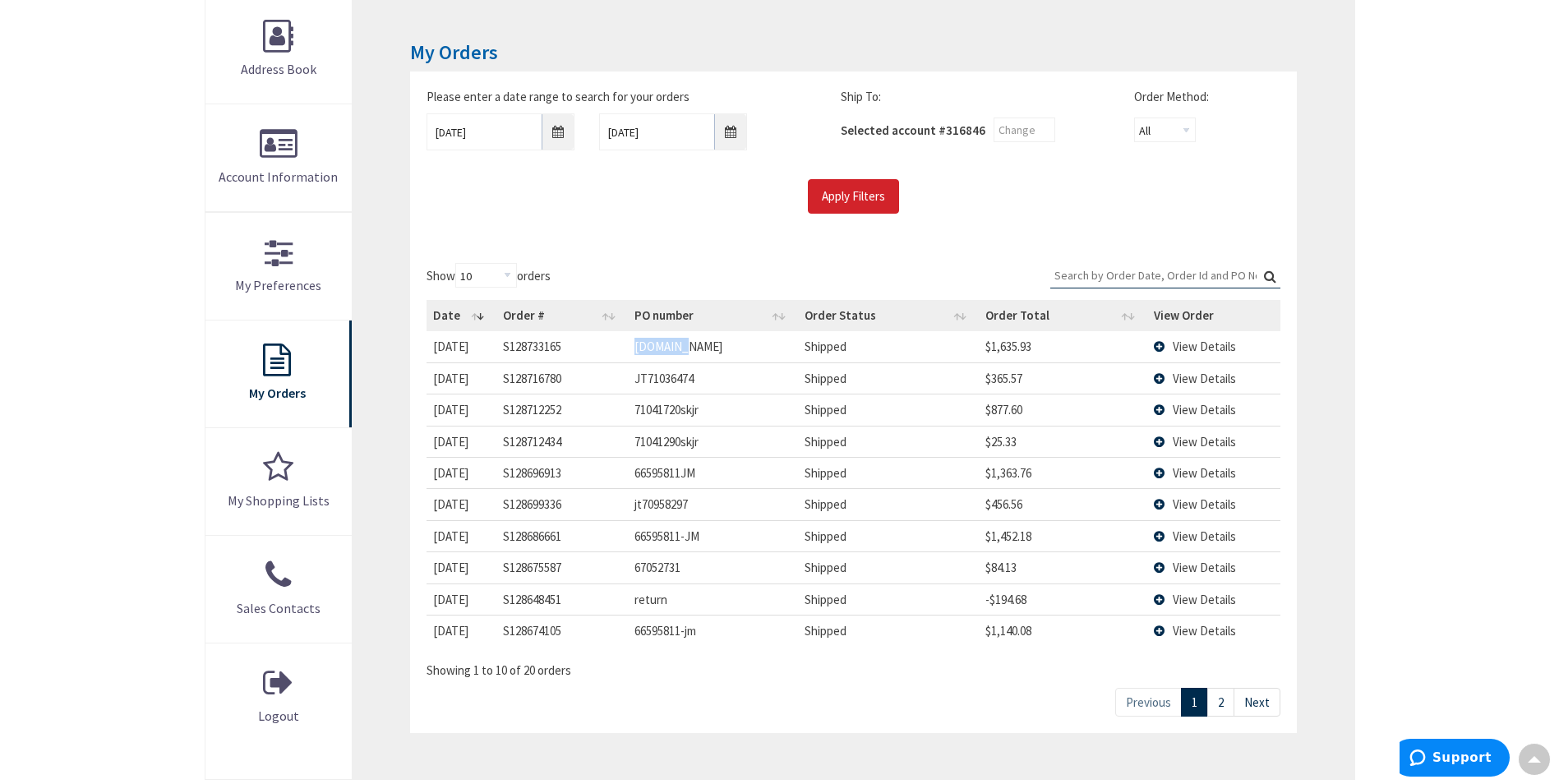
click at [613, 349] on tr "[DATE] [DATE] S128733165 [DOMAIN_NAME] Shipped $1,635.93 View Details" at bounding box center [852, 346] width 852 height 30
drag, startPoint x: 613, startPoint y: 349, endPoint x: 638, endPoint y: 348, distance: 25.0
click at [994, 347] on td "$1,635.93" at bounding box center [1063, 346] width 168 height 30
click at [659, 347] on td "[DOMAIN_NAME]" at bounding box center [713, 346] width 170 height 30
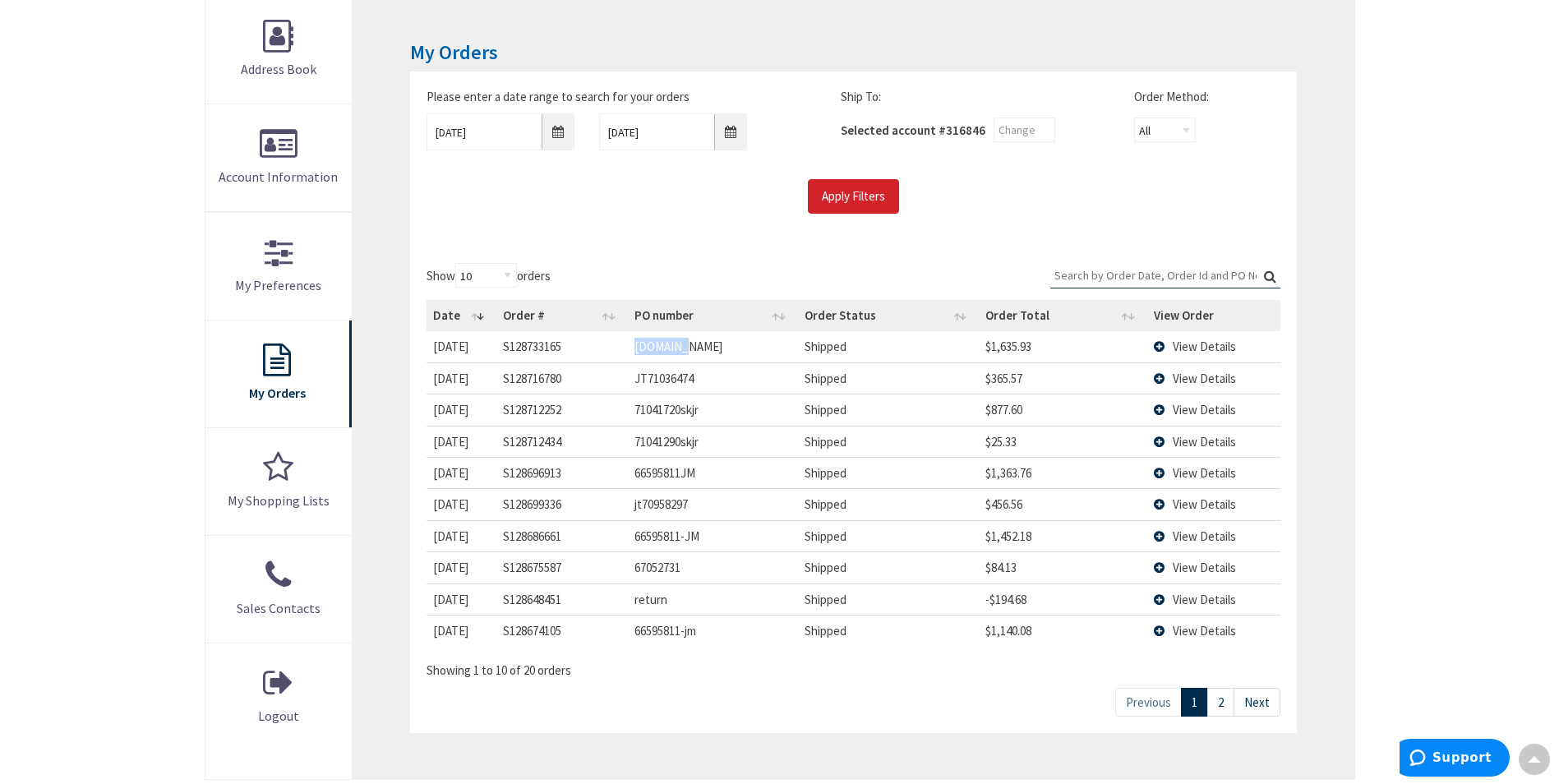
click at [659, 347] on td "[DOMAIN_NAME]" at bounding box center [713, 346] width 170 height 30
drag, startPoint x: 22, startPoint y: 421, endPoint x: 1040, endPoint y: 329, distance: 1022.1
click at [1043, 322] on th "Order Total" at bounding box center [1063, 316] width 168 height 31
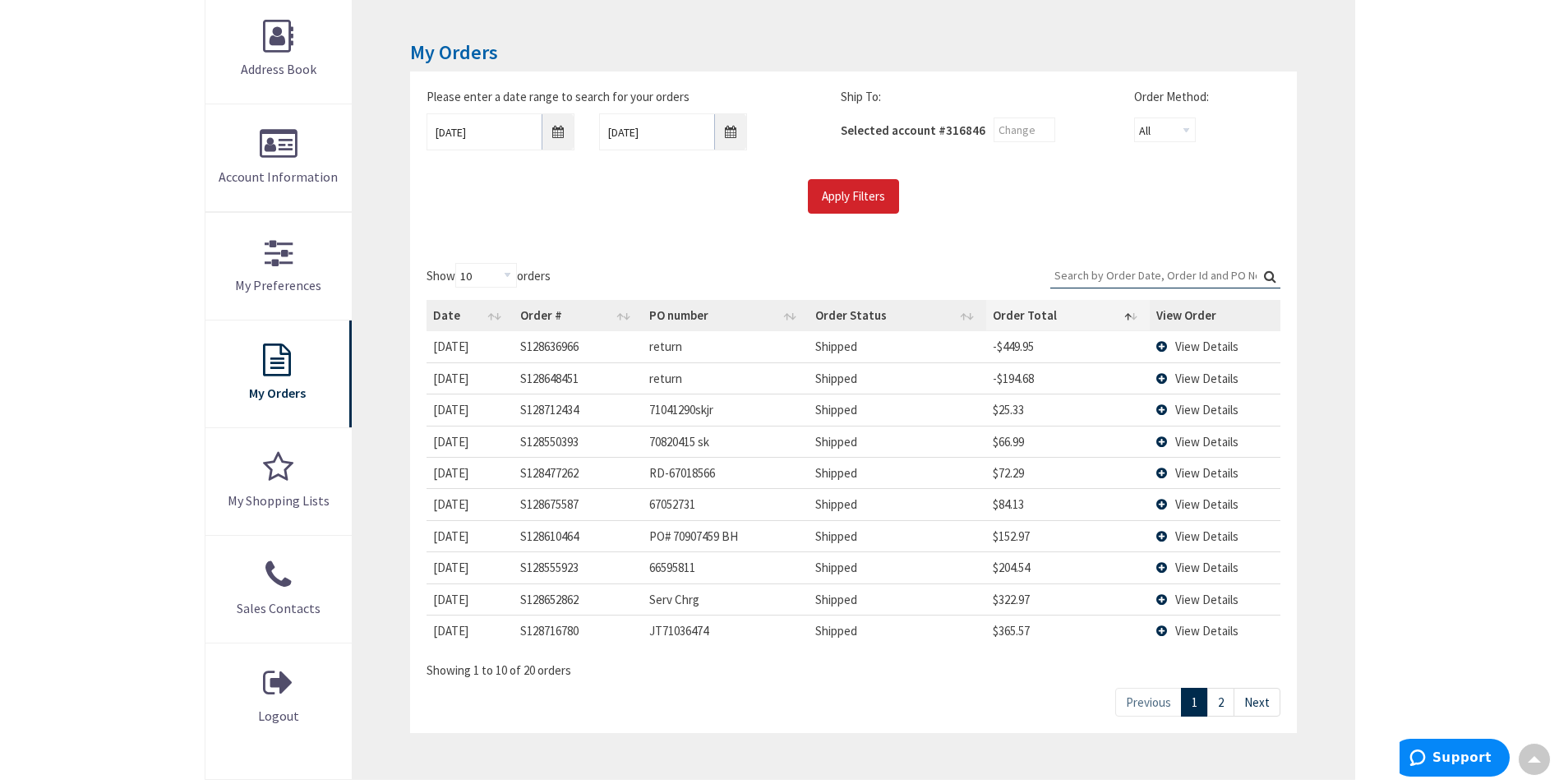
click at [1010, 322] on th "Order Total" at bounding box center [1069, 316] width 164 height 31
click at [546, 319] on th "Order #" at bounding box center [578, 316] width 129 height 31
click at [465, 323] on th "Date" at bounding box center [470, 316] width 87 height 31
click at [1016, 339] on td "$1,635.93" at bounding box center [1069, 346] width 164 height 30
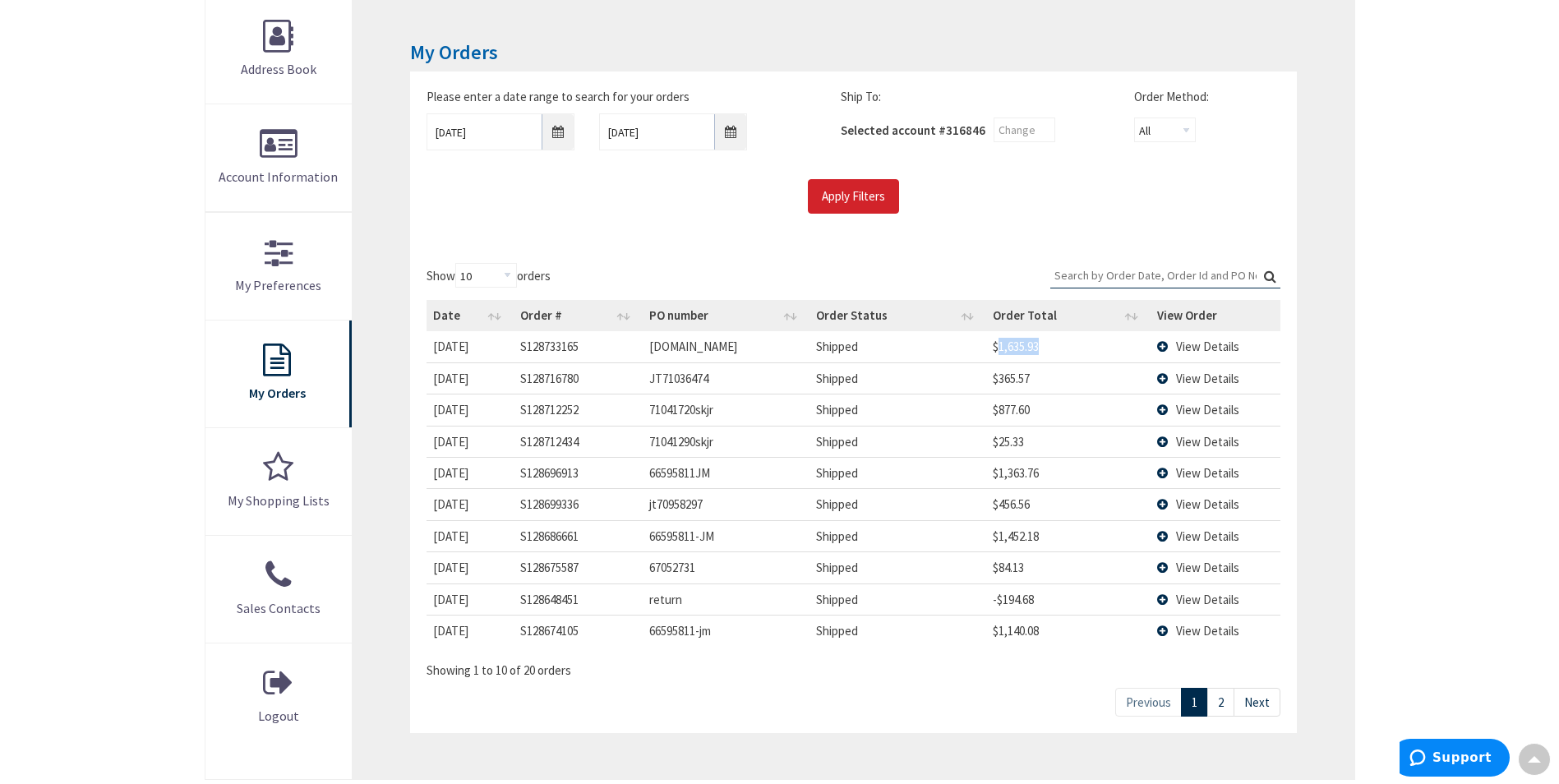
click at [1016, 339] on td "$1,635.93" at bounding box center [1069, 346] width 164 height 30
click at [1014, 386] on td "$365.57" at bounding box center [1069, 378] width 164 height 31
click at [1014, 383] on td "$365.57" at bounding box center [1069, 378] width 164 height 31
drag, startPoint x: 18, startPoint y: 236, endPoint x: 696, endPoint y: 380, distance: 693.1
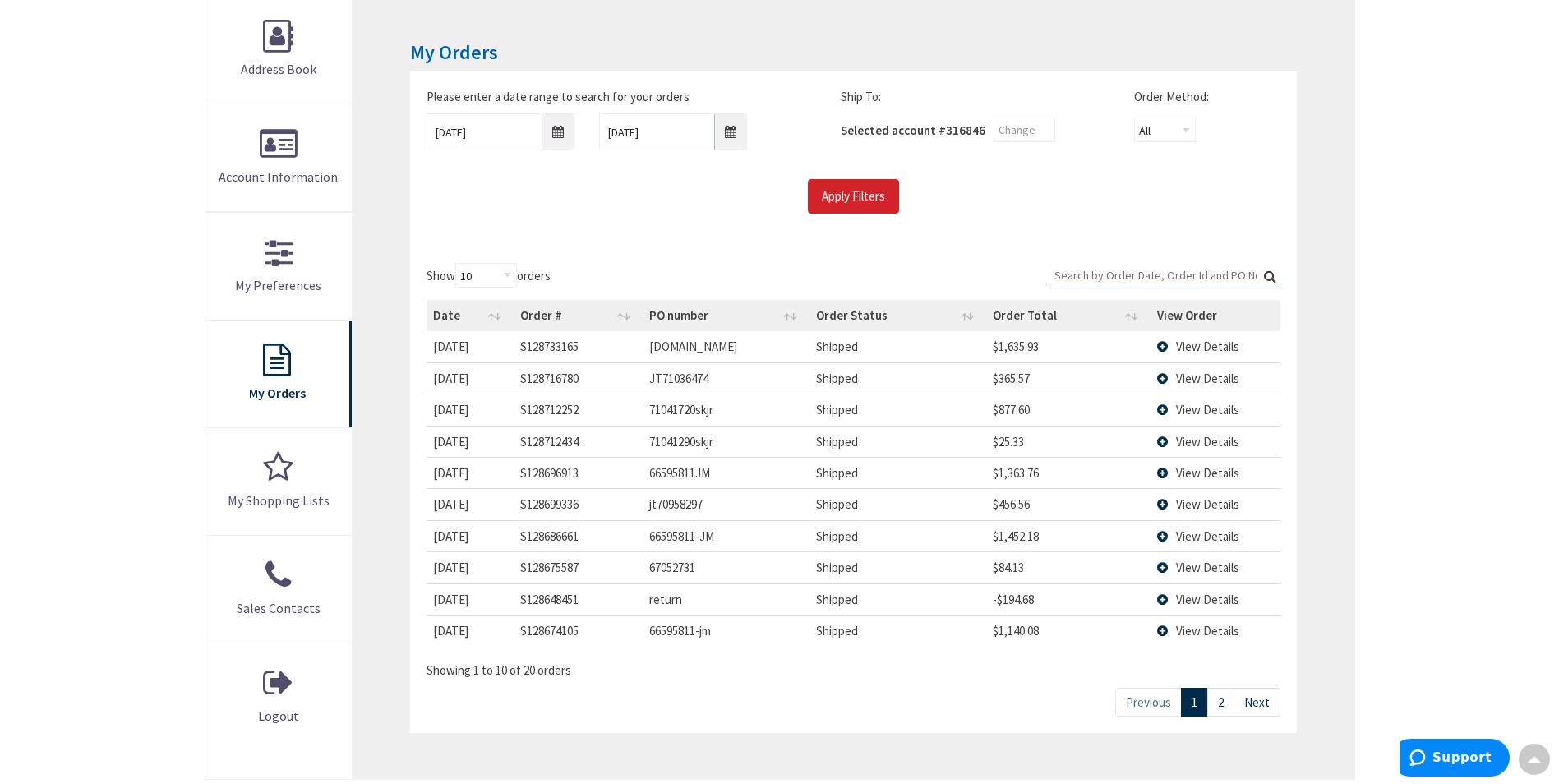
click at [696, 380] on td "JT71036474" at bounding box center [726, 378] width 167 height 31
drag, startPoint x: 696, startPoint y: 380, endPoint x: 755, endPoint y: 356, distance: 63.7
click at [755, 356] on td "[DOMAIN_NAME]" at bounding box center [726, 346] width 167 height 30
drag, startPoint x: 718, startPoint y: 379, endPoint x: 661, endPoint y: 383, distance: 57.1
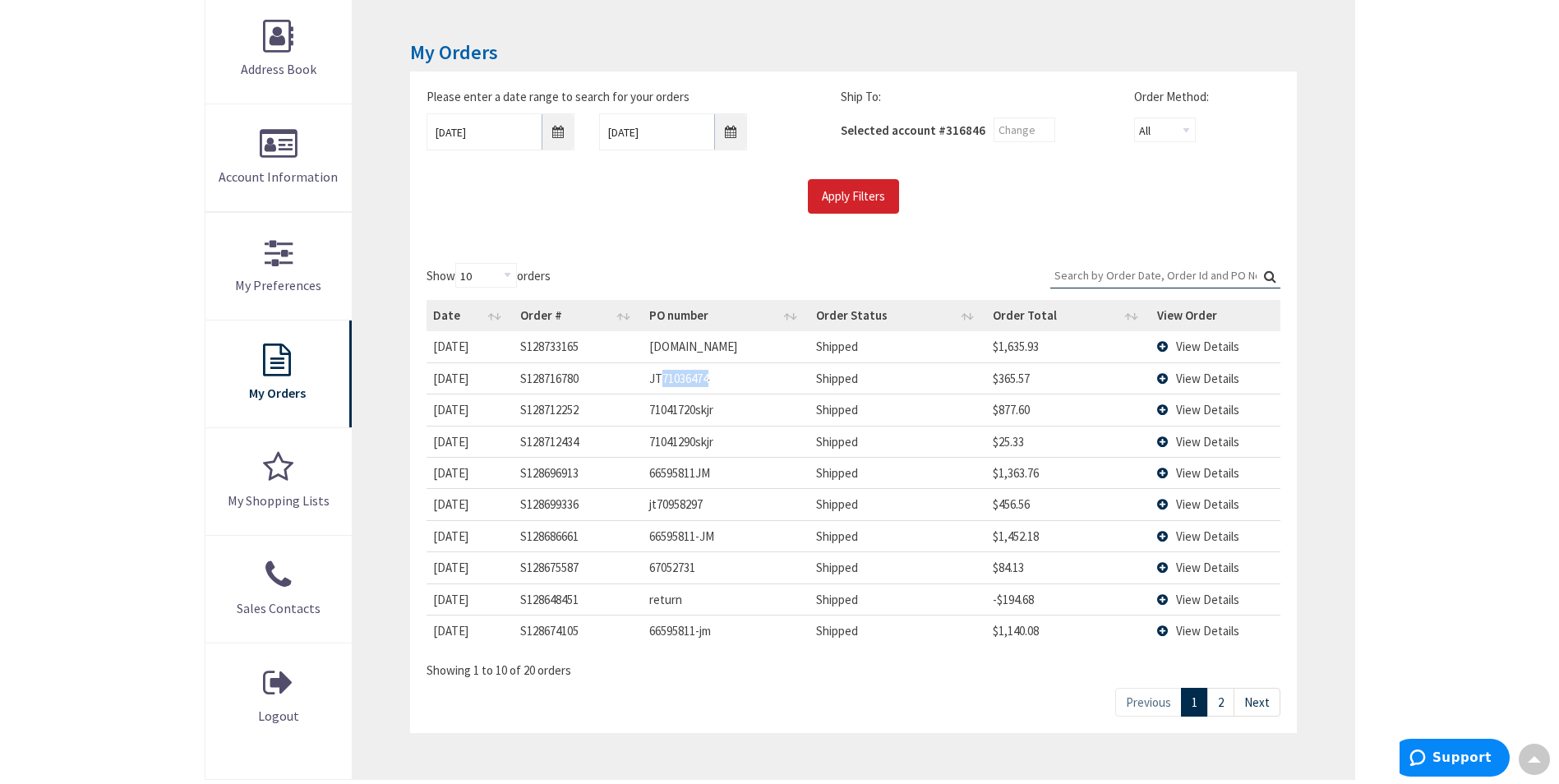
click at [661, 383] on td "JT71036474" at bounding box center [726, 378] width 167 height 31
click at [1179, 378] on span "View Details" at bounding box center [1207, 378] width 64 height 16
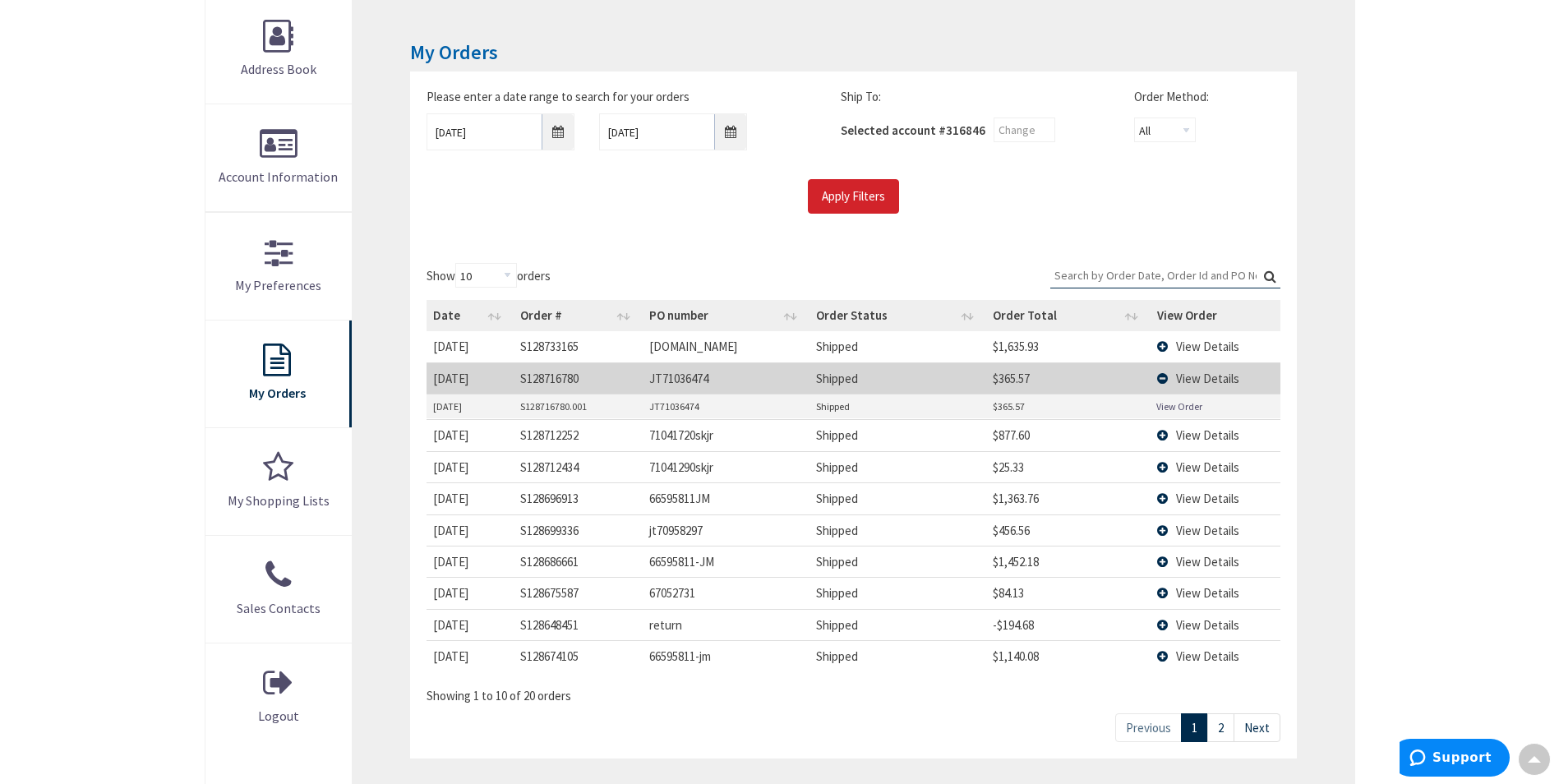
click at [1009, 381] on td "$365.57" at bounding box center [1069, 378] width 164 height 31
click at [1180, 406] on link "View Order" at bounding box center [1179, 405] width 46 height 14
click at [1184, 374] on span "View Details" at bounding box center [1207, 378] width 64 height 16
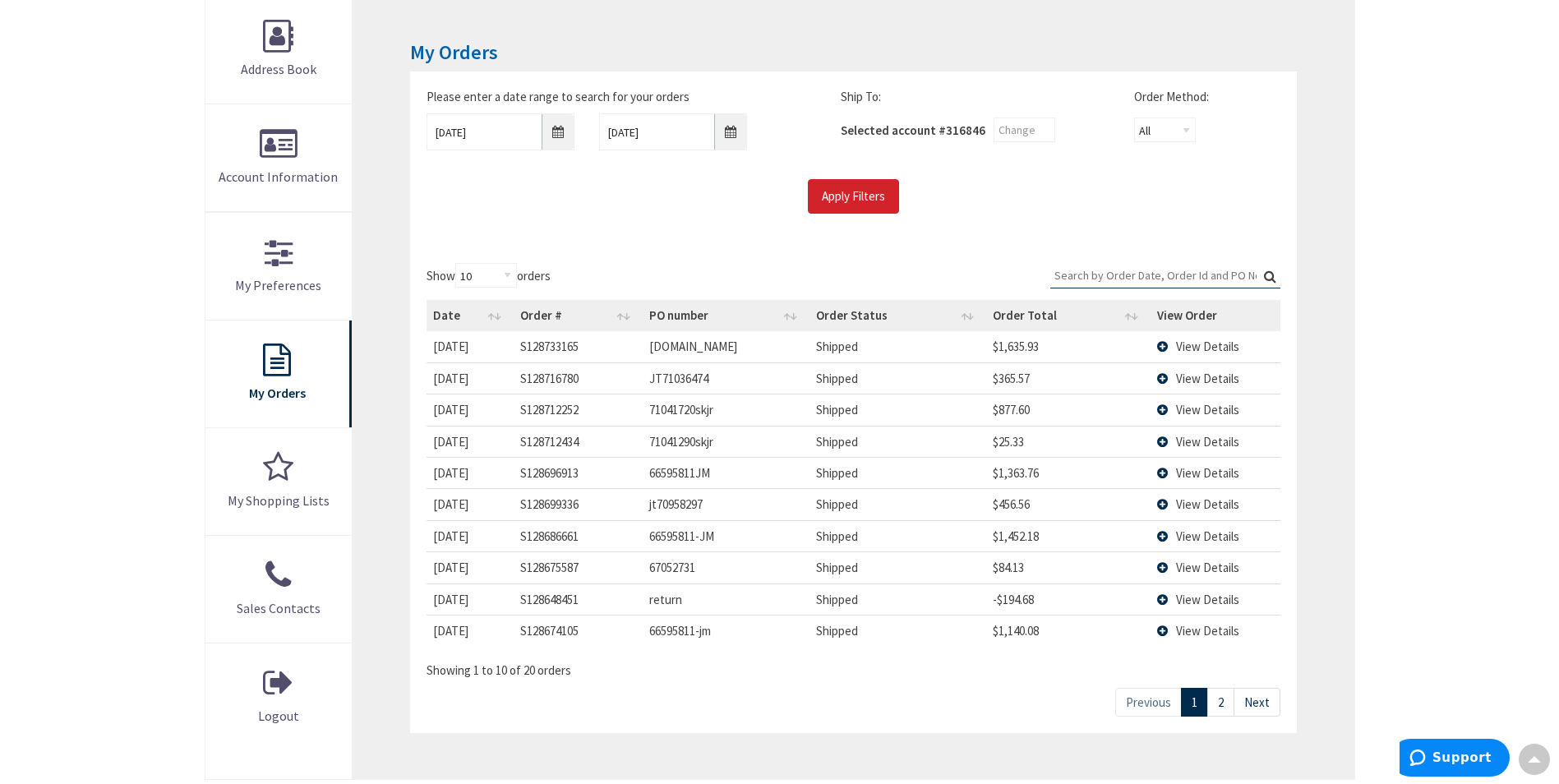
click at [667, 408] on td "71041720skjr" at bounding box center [726, 409] width 167 height 31
click at [1204, 401] on td "View Details" at bounding box center [1215, 409] width 130 height 31
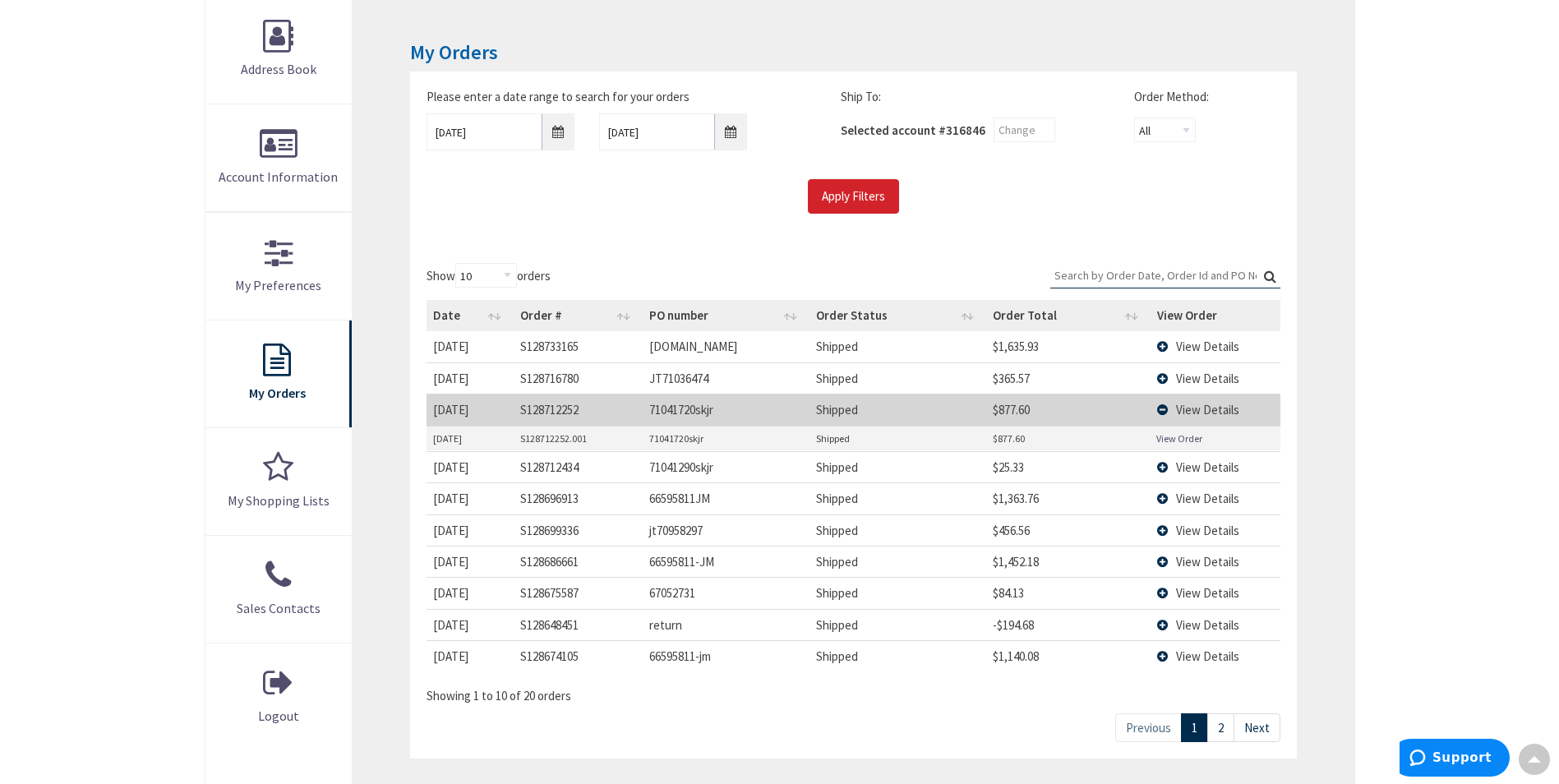
click at [671, 442] on td "71041720skjr" at bounding box center [726, 439] width 166 height 25
drag, startPoint x: 671, startPoint y: 442, endPoint x: 678, endPoint y: 401, distance: 41.6
click at [678, 401] on td "71041720skjr" at bounding box center [726, 409] width 167 height 31
click at [1199, 414] on span "View Details" at bounding box center [1207, 409] width 64 height 16
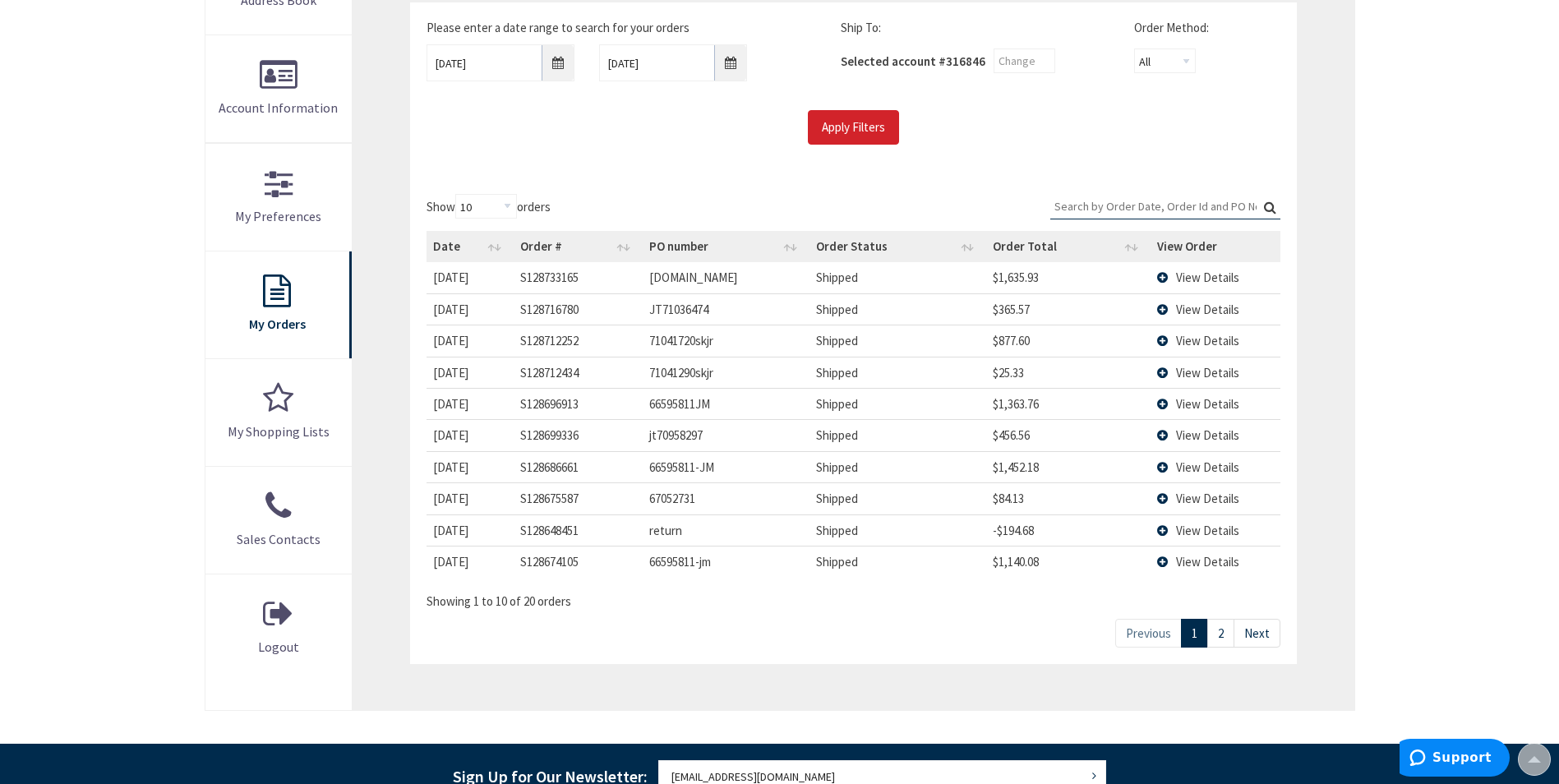
scroll to position [411, 0]
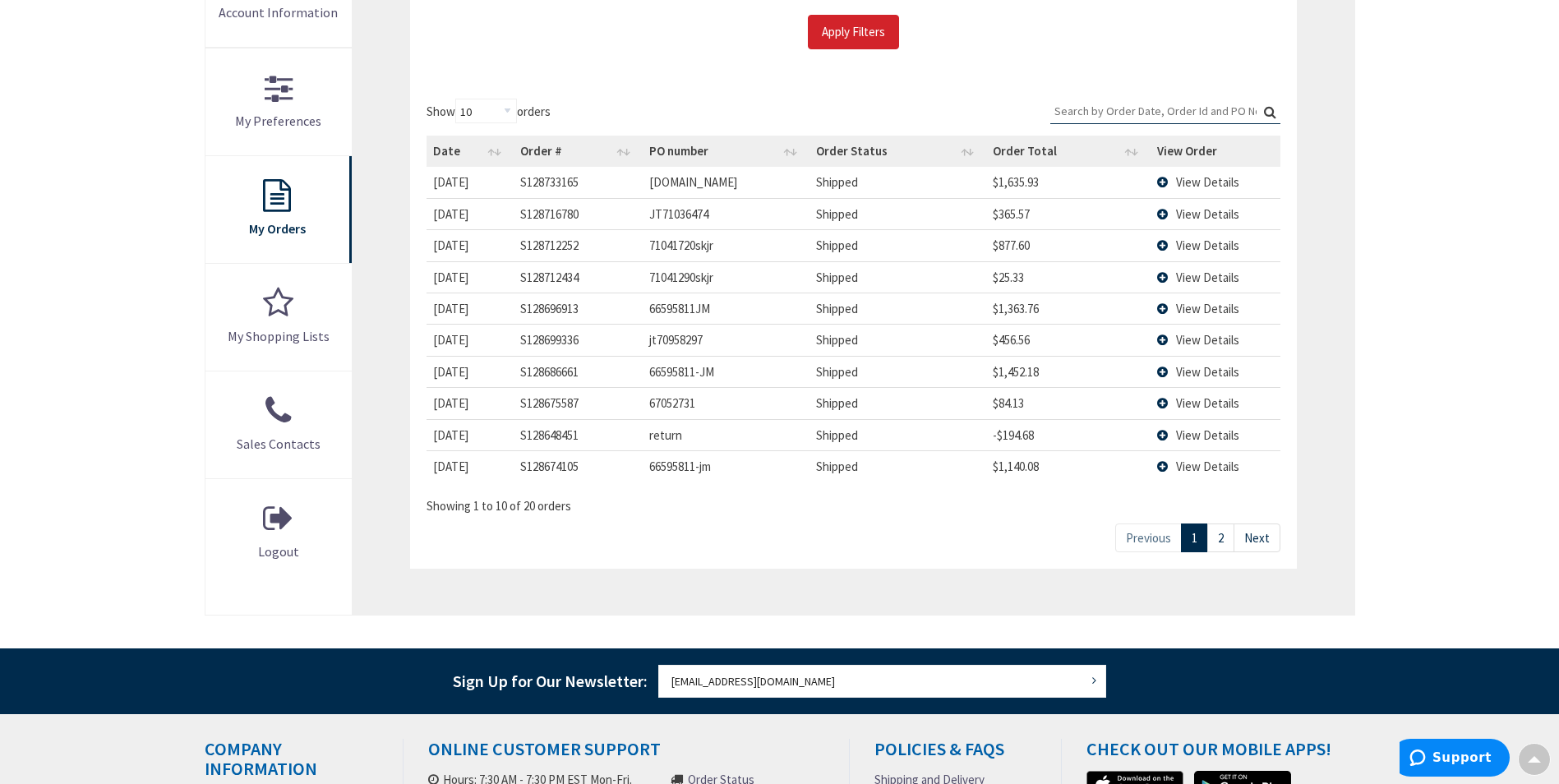
click at [1229, 533] on link "2" at bounding box center [1220, 537] width 27 height 29
click at [1180, 537] on link "Previous" at bounding box center [1148, 537] width 66 height 29
drag, startPoint x: 647, startPoint y: 249, endPoint x: 699, endPoint y: 251, distance: 52.0
click at [699, 251] on td "71041720skjr" at bounding box center [726, 245] width 167 height 31
drag, startPoint x: 699, startPoint y: 251, endPoint x: 689, endPoint y: 251, distance: 10.0
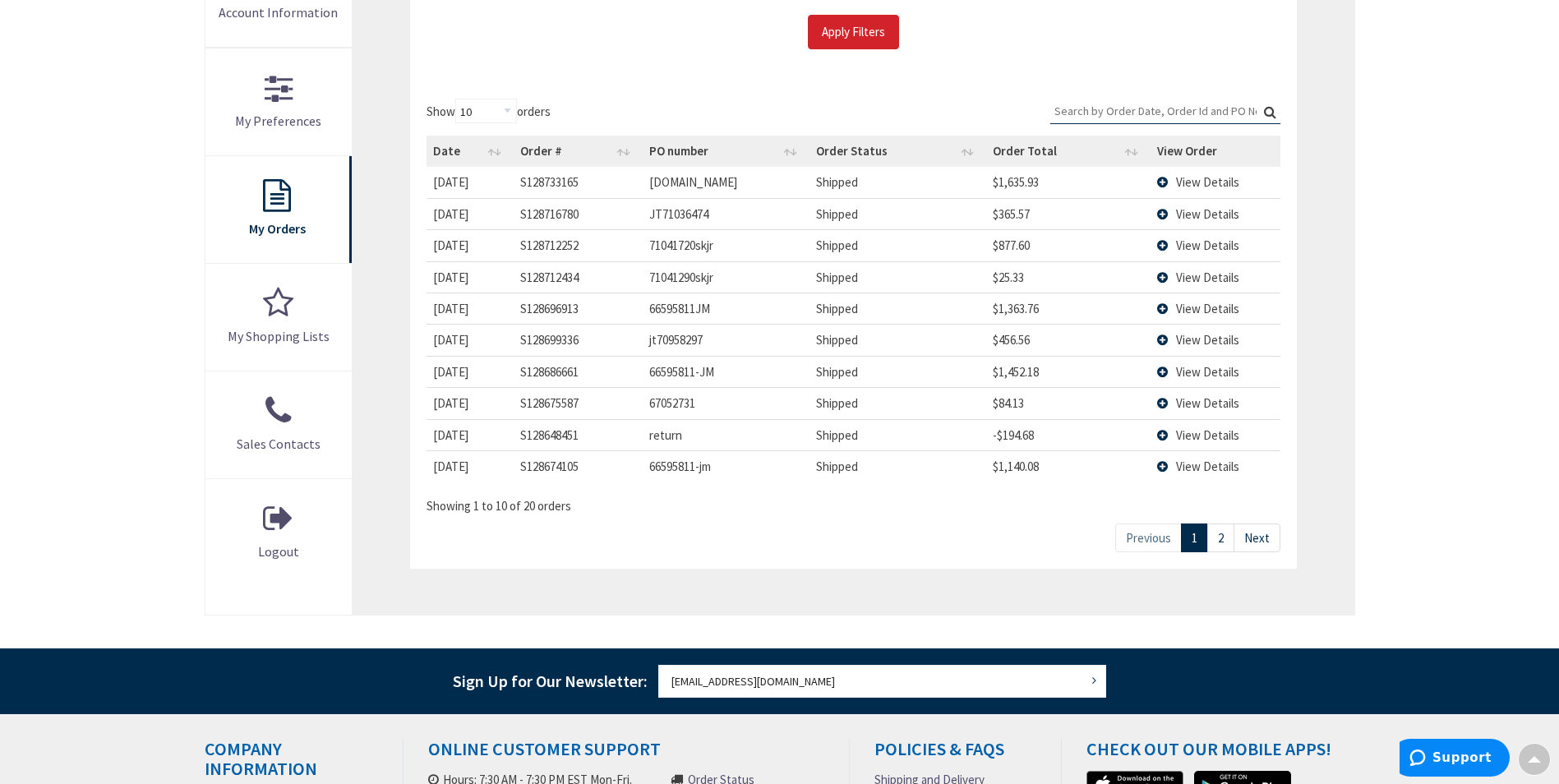
click at [1181, 240] on span "View Details" at bounding box center [1207, 245] width 64 height 16
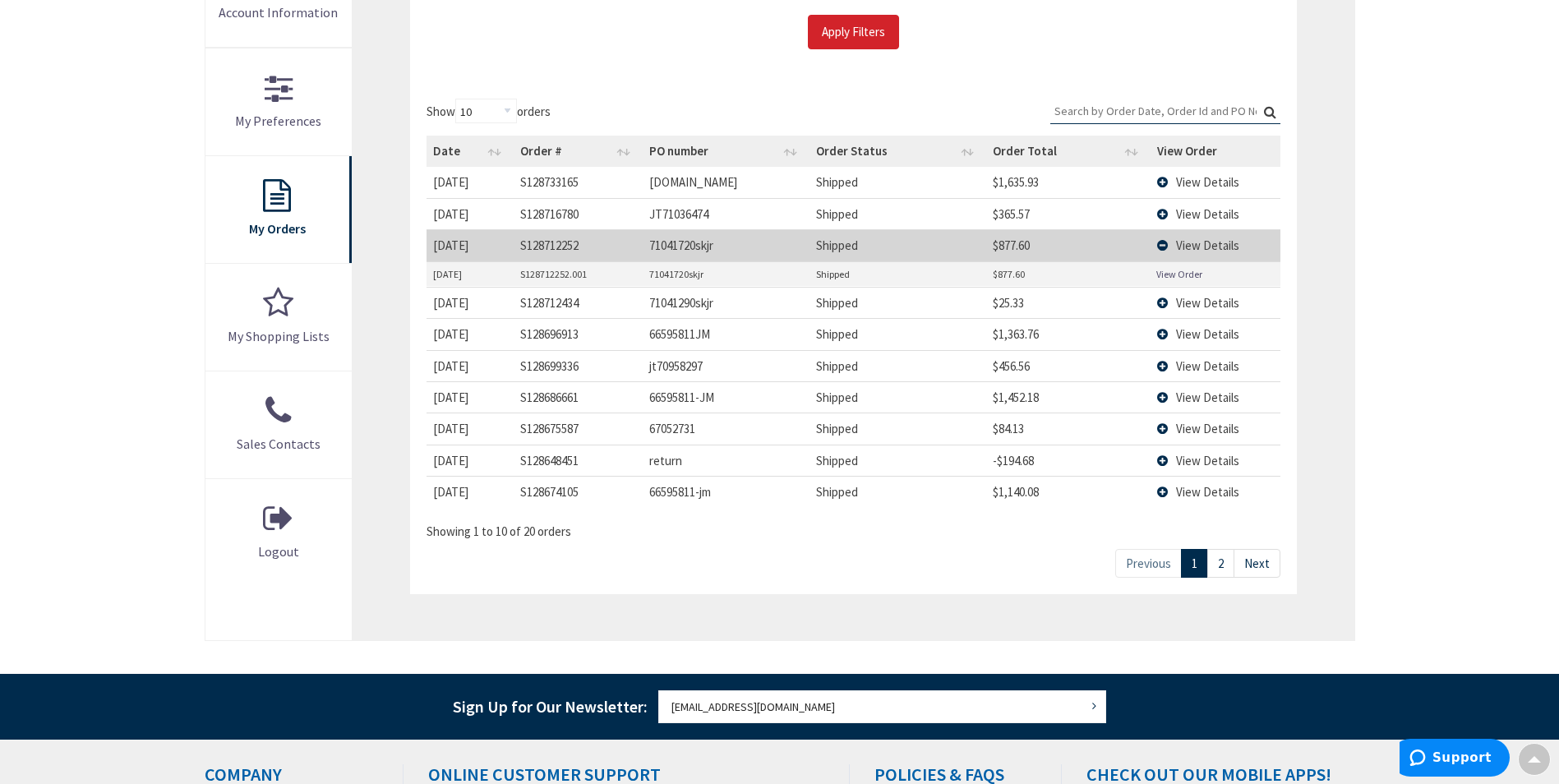
click at [1180, 247] on span "View Details" at bounding box center [1207, 245] width 64 height 16
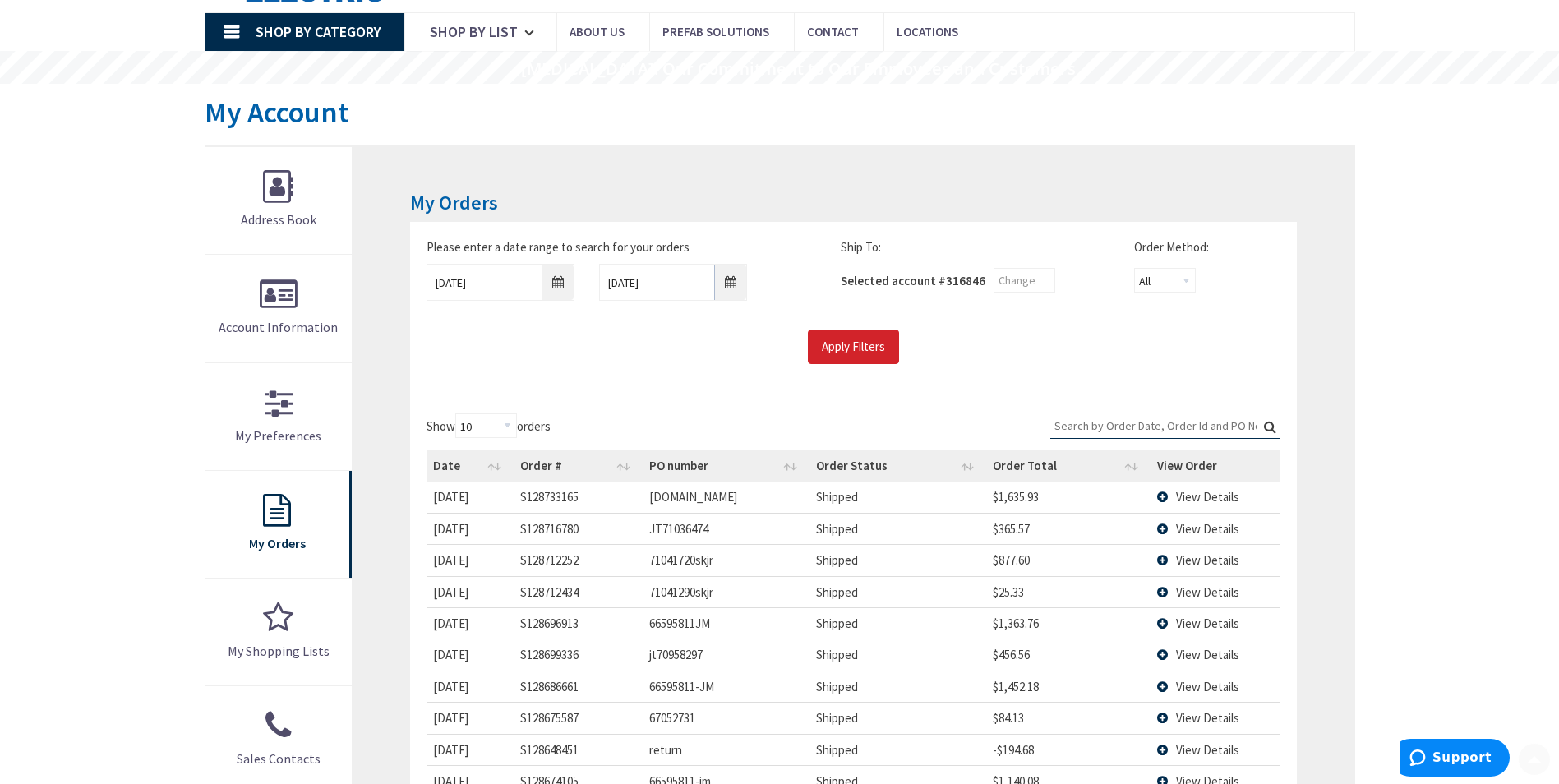
scroll to position [247, 0]
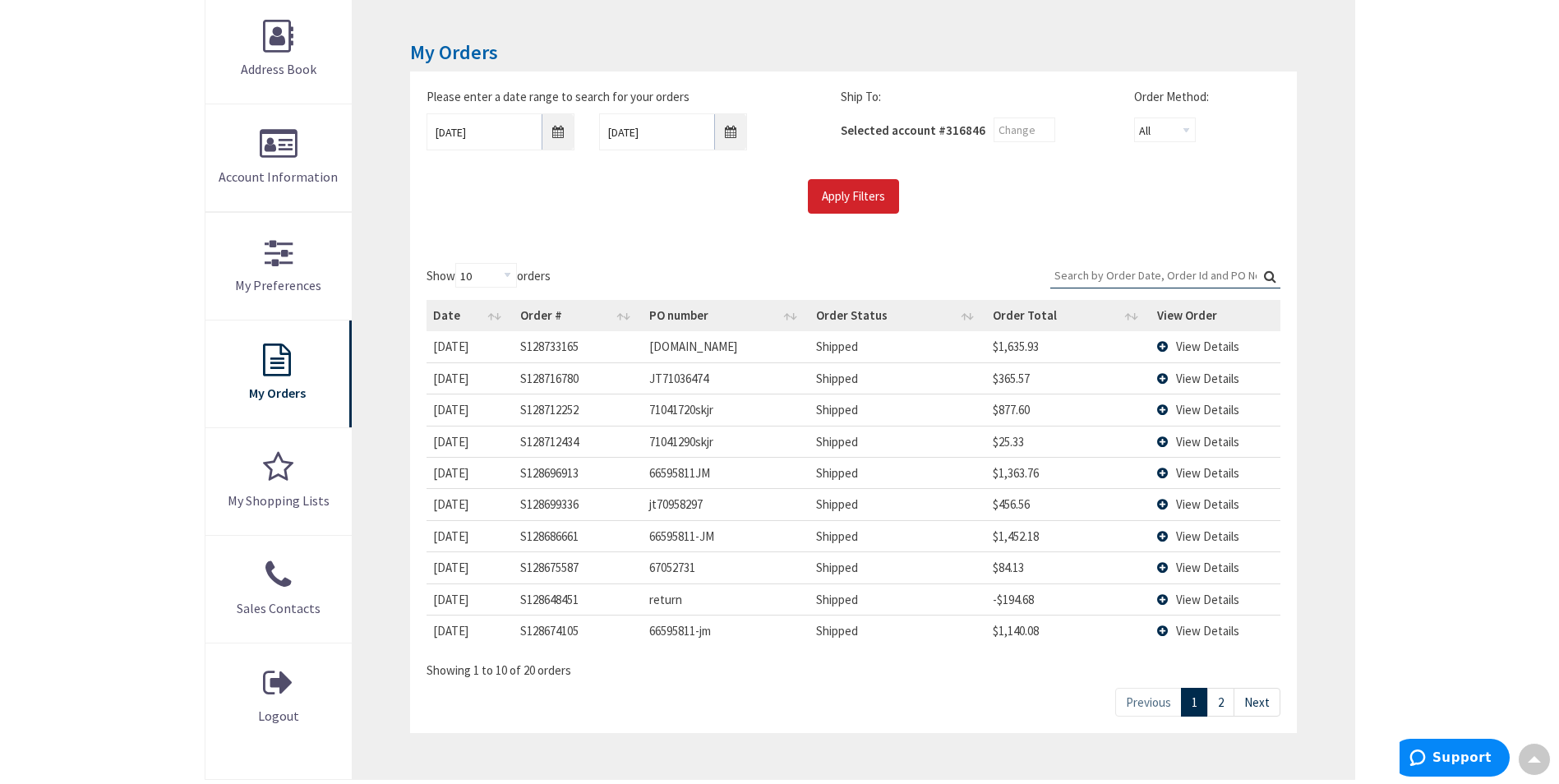
click at [658, 443] on td "71041290skjr" at bounding box center [726, 441] width 167 height 31
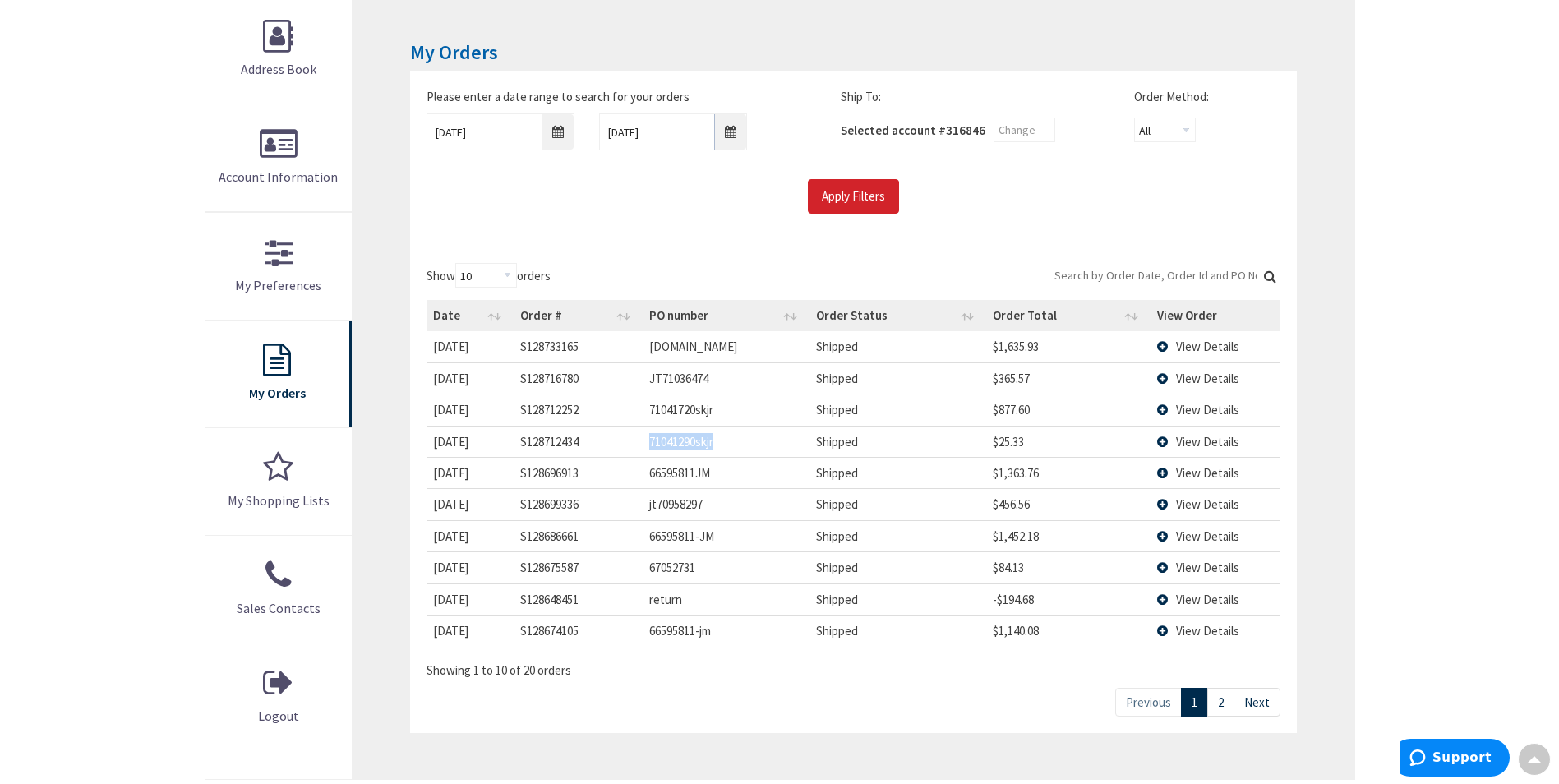
drag, startPoint x: 658, startPoint y: 443, endPoint x: 671, endPoint y: 441, distance: 13.2
click at [671, 441] on td "71041290skjr" at bounding box center [726, 441] width 167 height 31
drag, startPoint x: 696, startPoint y: 429, endPoint x: 649, endPoint y: 446, distance: 50.0
click at [649, 446] on td "71041290skjr" at bounding box center [726, 441] width 167 height 31
click at [1013, 441] on td "$25.33" at bounding box center [1069, 441] width 164 height 31
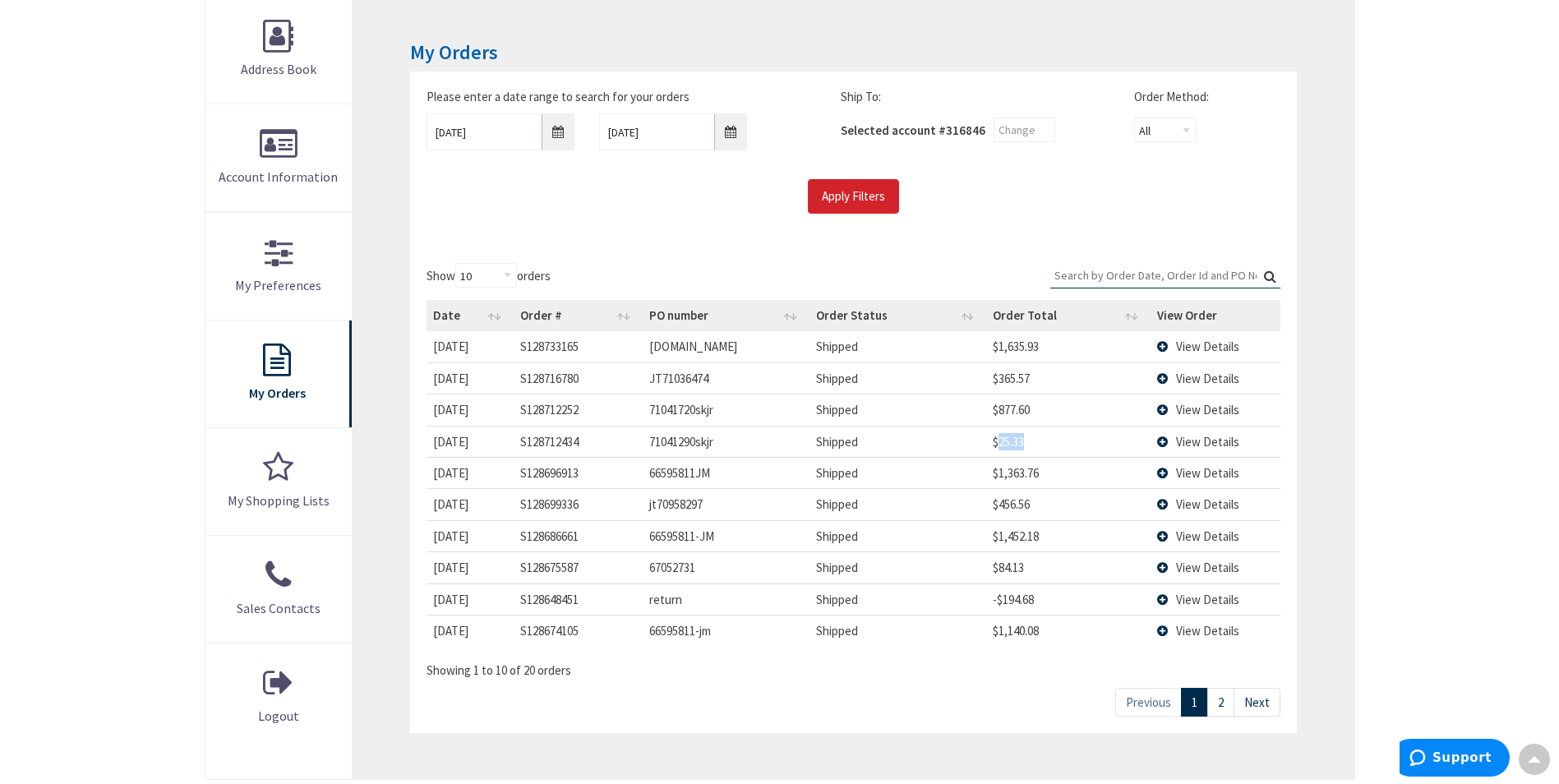
click at [1013, 441] on td "$25.33" at bounding box center [1069, 441] width 164 height 31
click at [667, 470] on td "66595811JM" at bounding box center [726, 473] width 167 height 31
drag, startPoint x: 648, startPoint y: 476, endPoint x: 699, endPoint y: 475, distance: 51.0
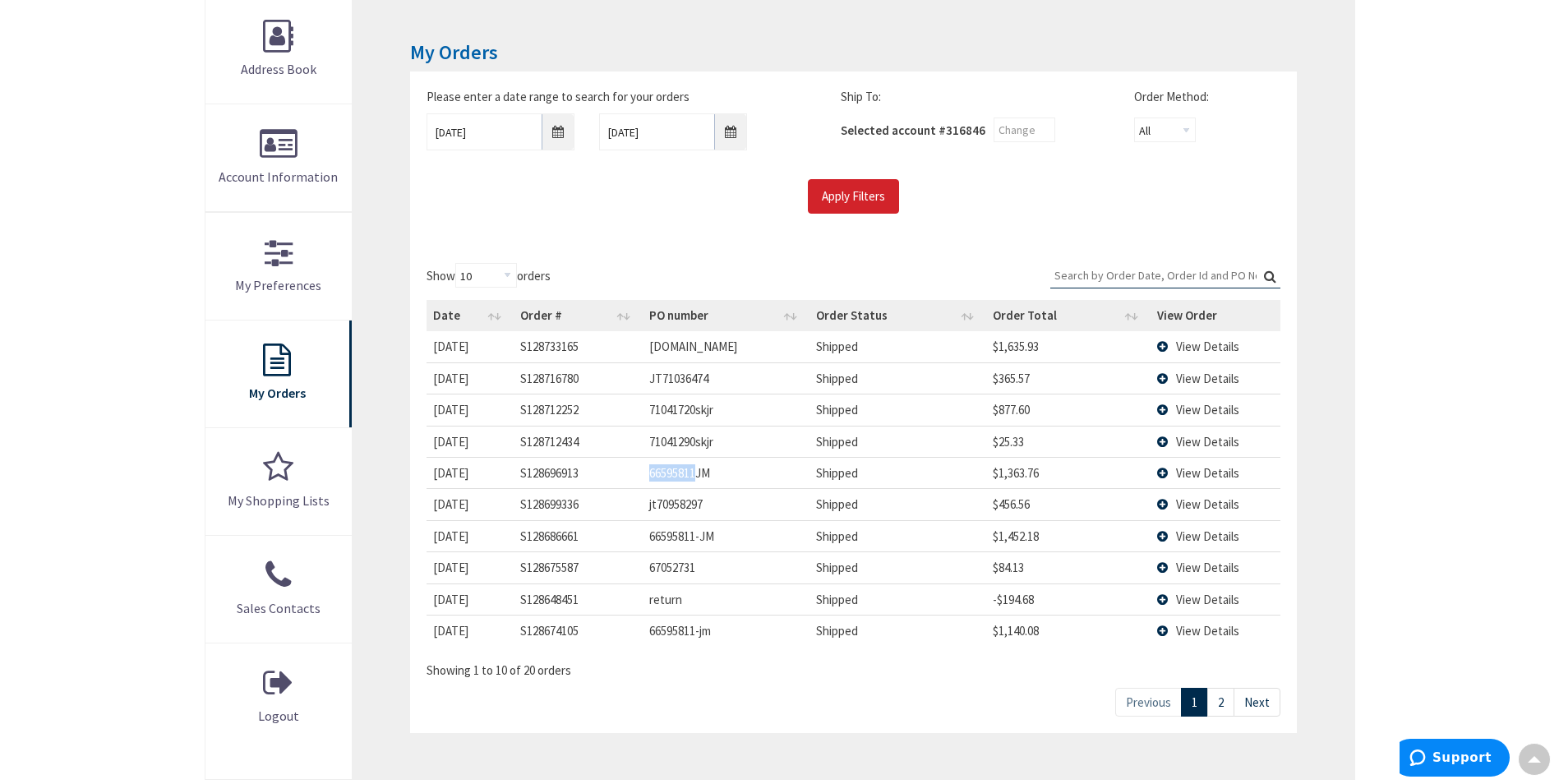
click at [699, 475] on td "66595811JM" at bounding box center [726, 473] width 167 height 31
drag, startPoint x: 699, startPoint y: 475, endPoint x: 691, endPoint y: 479, distance: 8.9
click at [1016, 461] on td "$1,363.76" at bounding box center [1069, 473] width 164 height 31
click at [1016, 464] on td "$1,363.76" at bounding box center [1069, 473] width 164 height 31
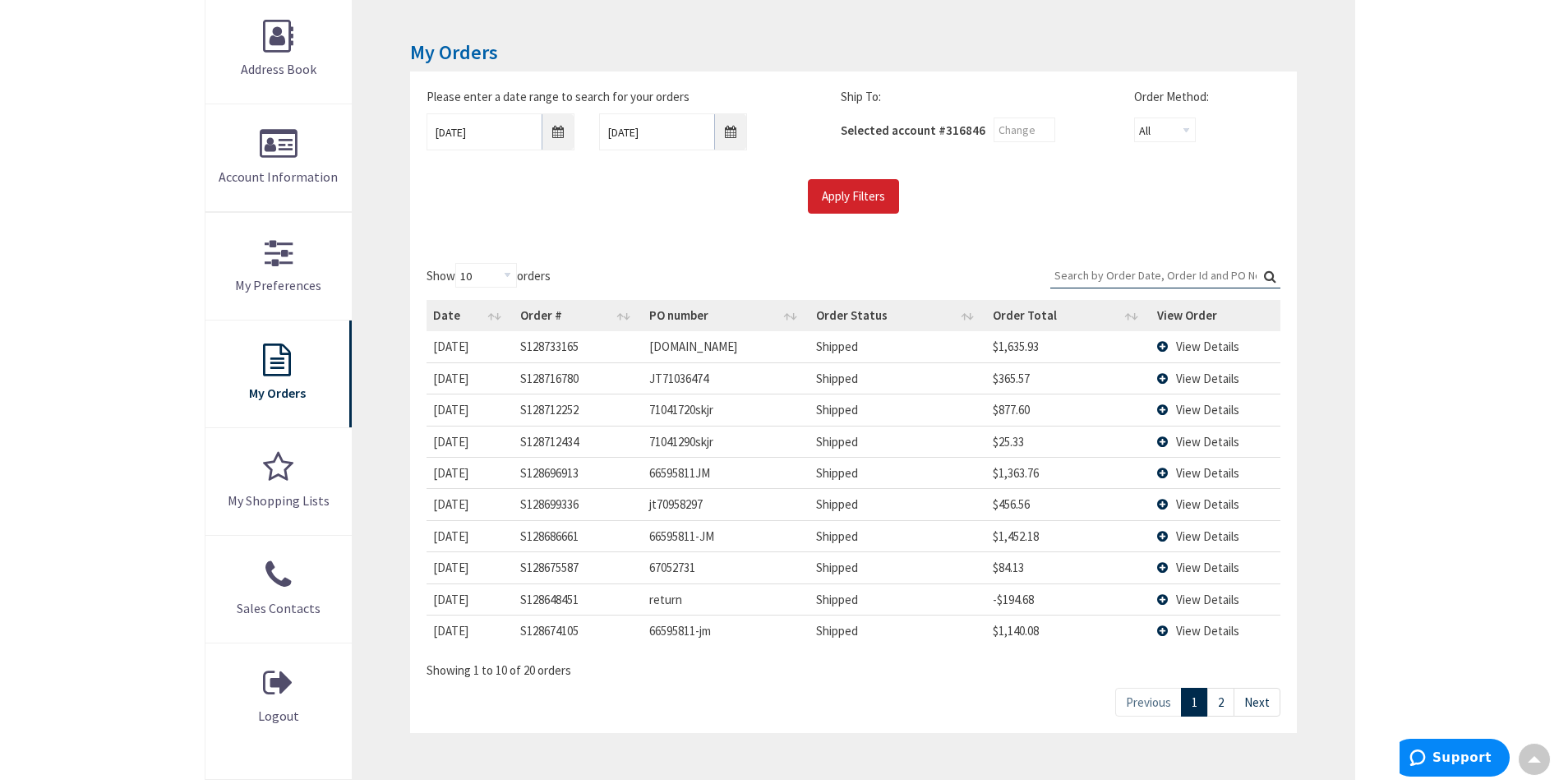
click at [665, 515] on td "jt70958297" at bounding box center [726, 503] width 167 height 31
click at [676, 507] on td "jt70958297" at bounding box center [726, 503] width 167 height 31
click at [670, 537] on td "66595811-JM" at bounding box center [726, 536] width 167 height 31
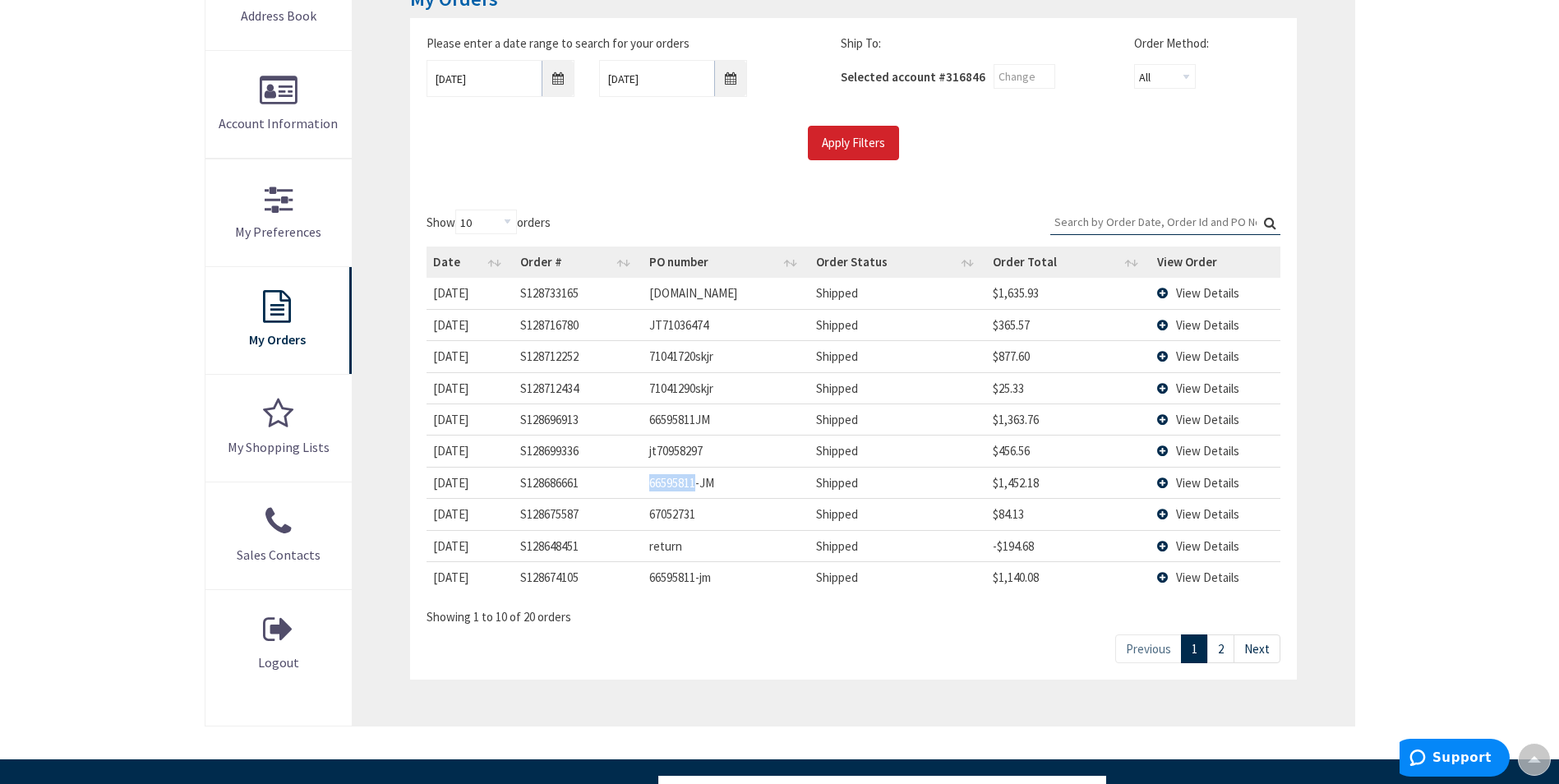
scroll to position [329, 0]
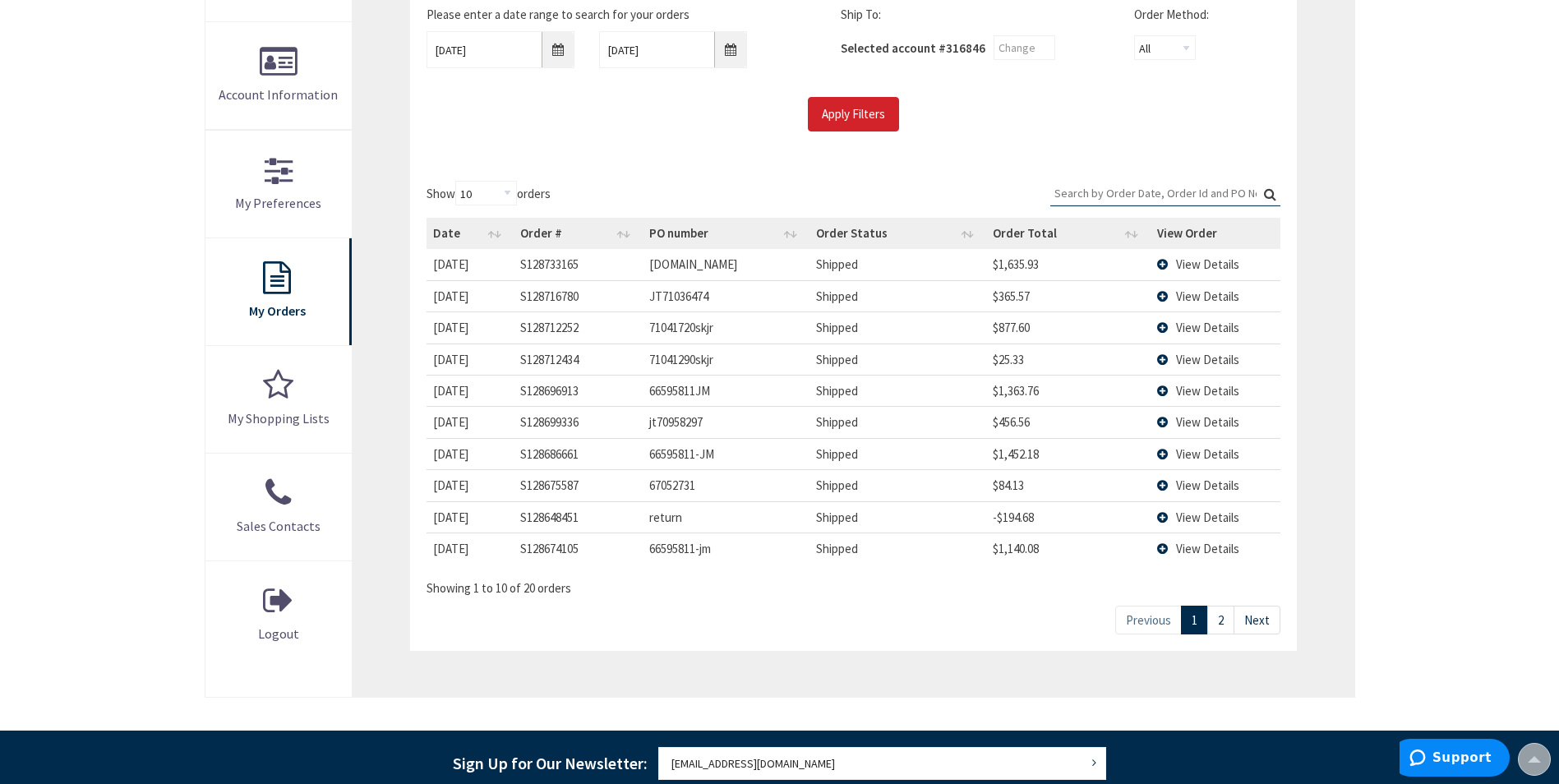
click at [689, 488] on td "67052731" at bounding box center [726, 485] width 167 height 31
click at [684, 550] on td "66595811-jm" at bounding box center [726, 548] width 167 height 31
drag, startPoint x: 684, startPoint y: 550, endPoint x: 857, endPoint y: 596, distance: 179.0
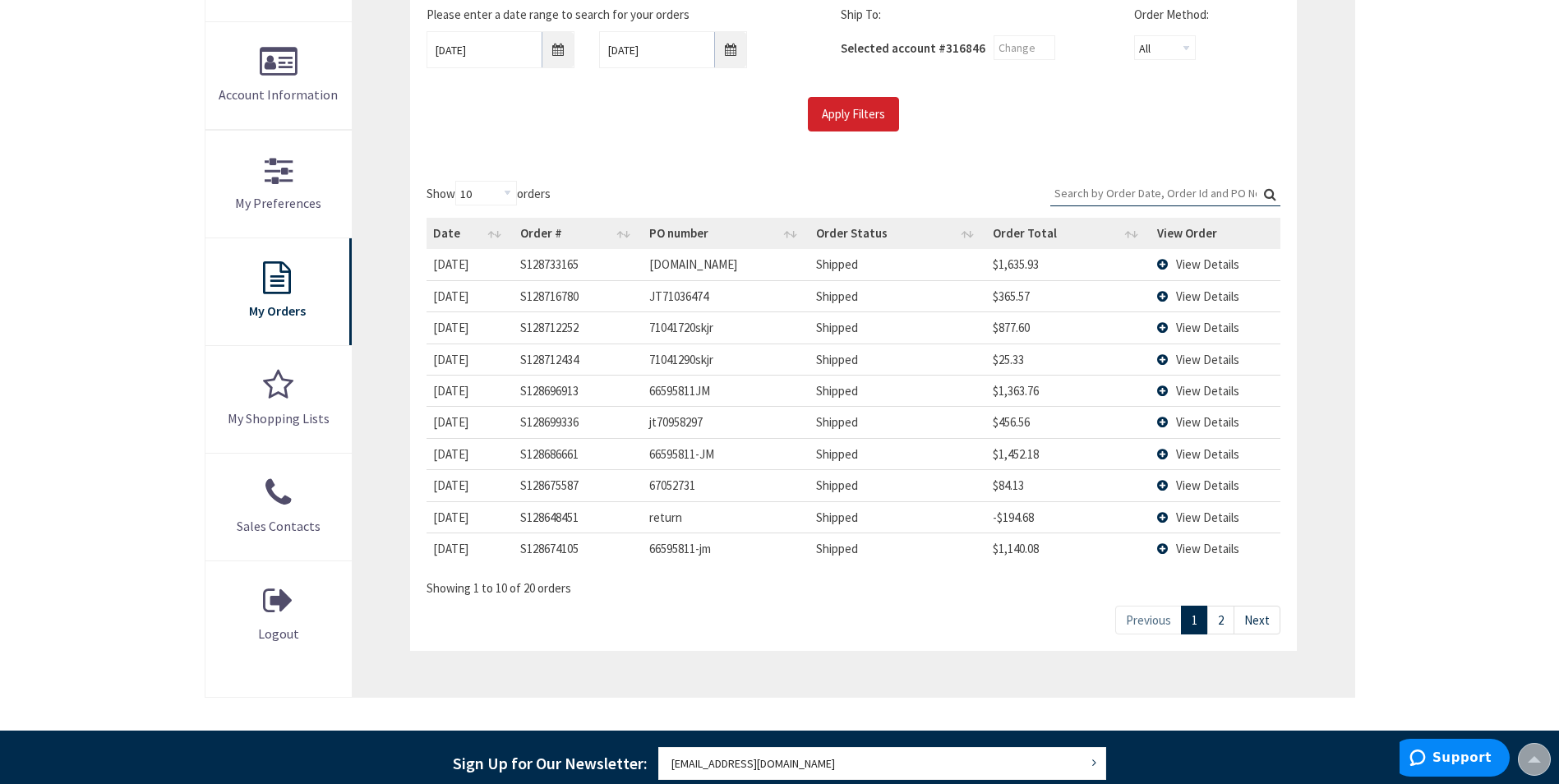
click at [857, 596] on div "Showing 1 to 10 of 20 orders" at bounding box center [852, 584] width 852 height 28
click at [655, 542] on td "66595811-jm" at bounding box center [726, 548] width 167 height 31
click at [658, 542] on td "66595811-jm" at bounding box center [726, 548] width 167 height 31
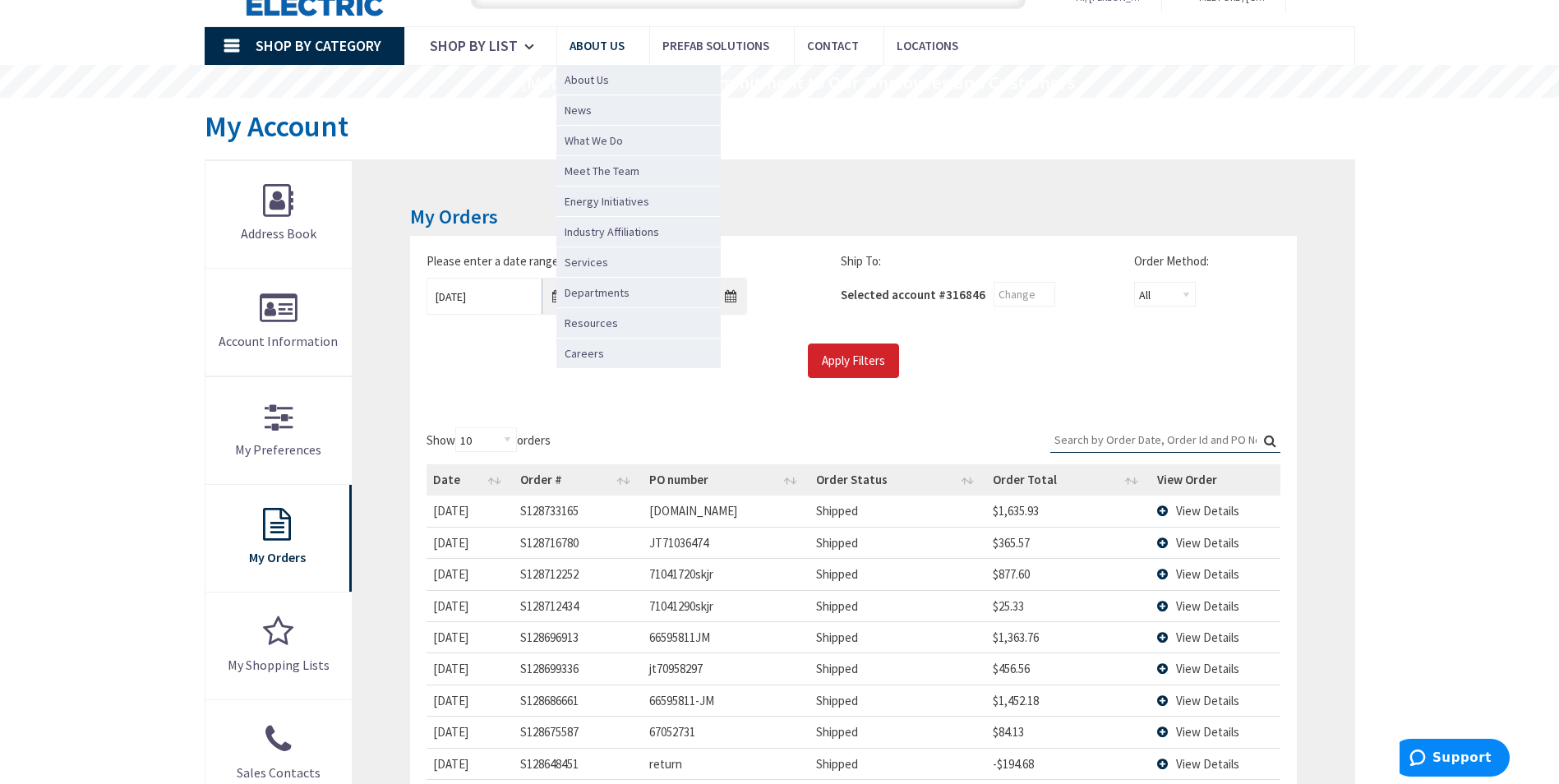
scroll to position [0, 0]
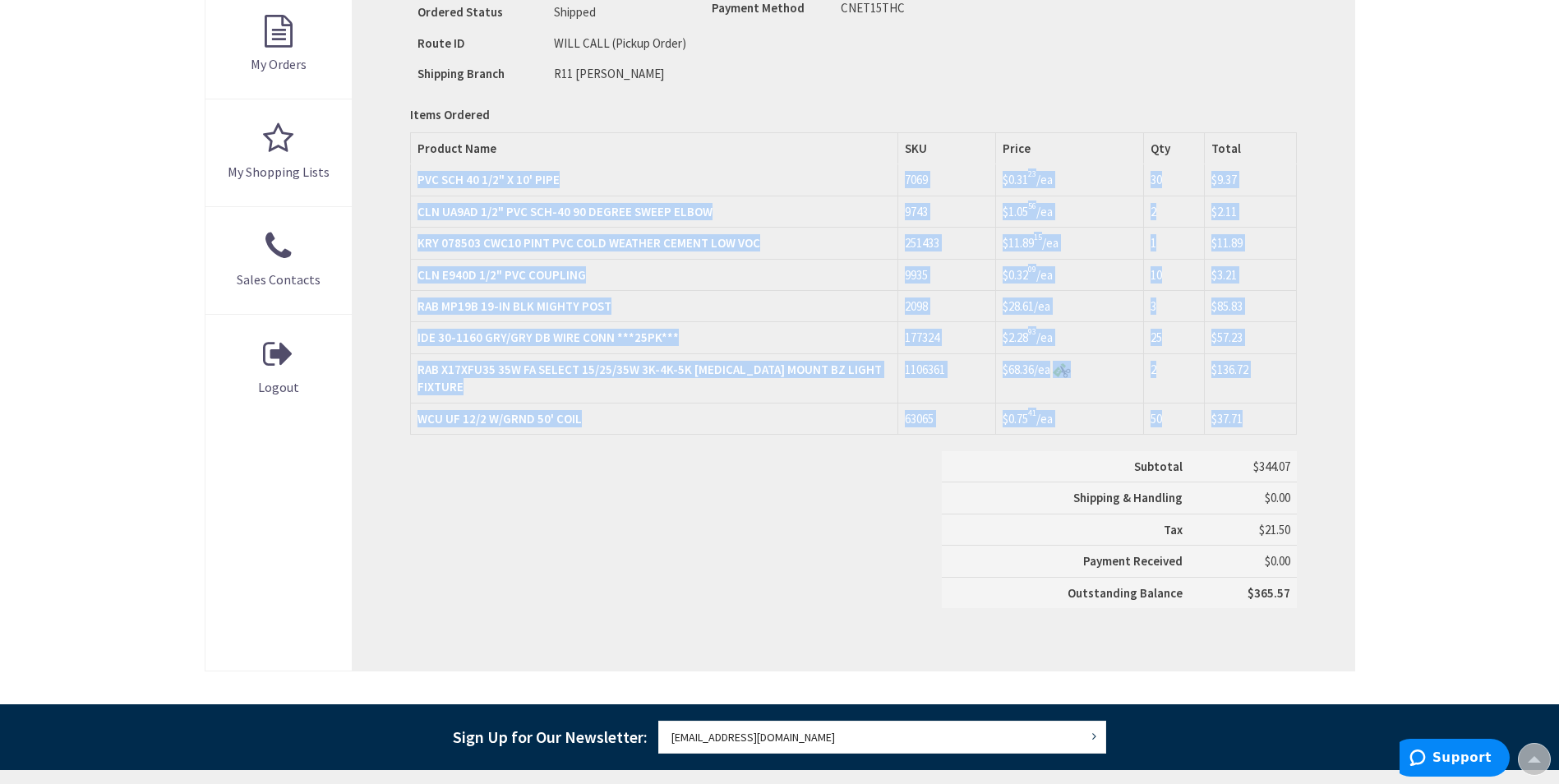
drag, startPoint x: 411, startPoint y: 164, endPoint x: 1253, endPoint y: 394, distance: 872.8
click at [1253, 394] on tbody "PVC SCH 40 1/2" X 10' PIPE 7069 $0.31 23 /ea 30 9743" at bounding box center [853, 299] width 885 height 270
drag, startPoint x: 1253, startPoint y: 394, endPoint x: 1145, endPoint y: 353, distance: 115.5
copy tbody "PVC SCH 40 1/2" X 10' PIPE 7069 $0.31 23 /ea 30 $9.37 CLN UA9AD 1/2" PVC SCH-40…"
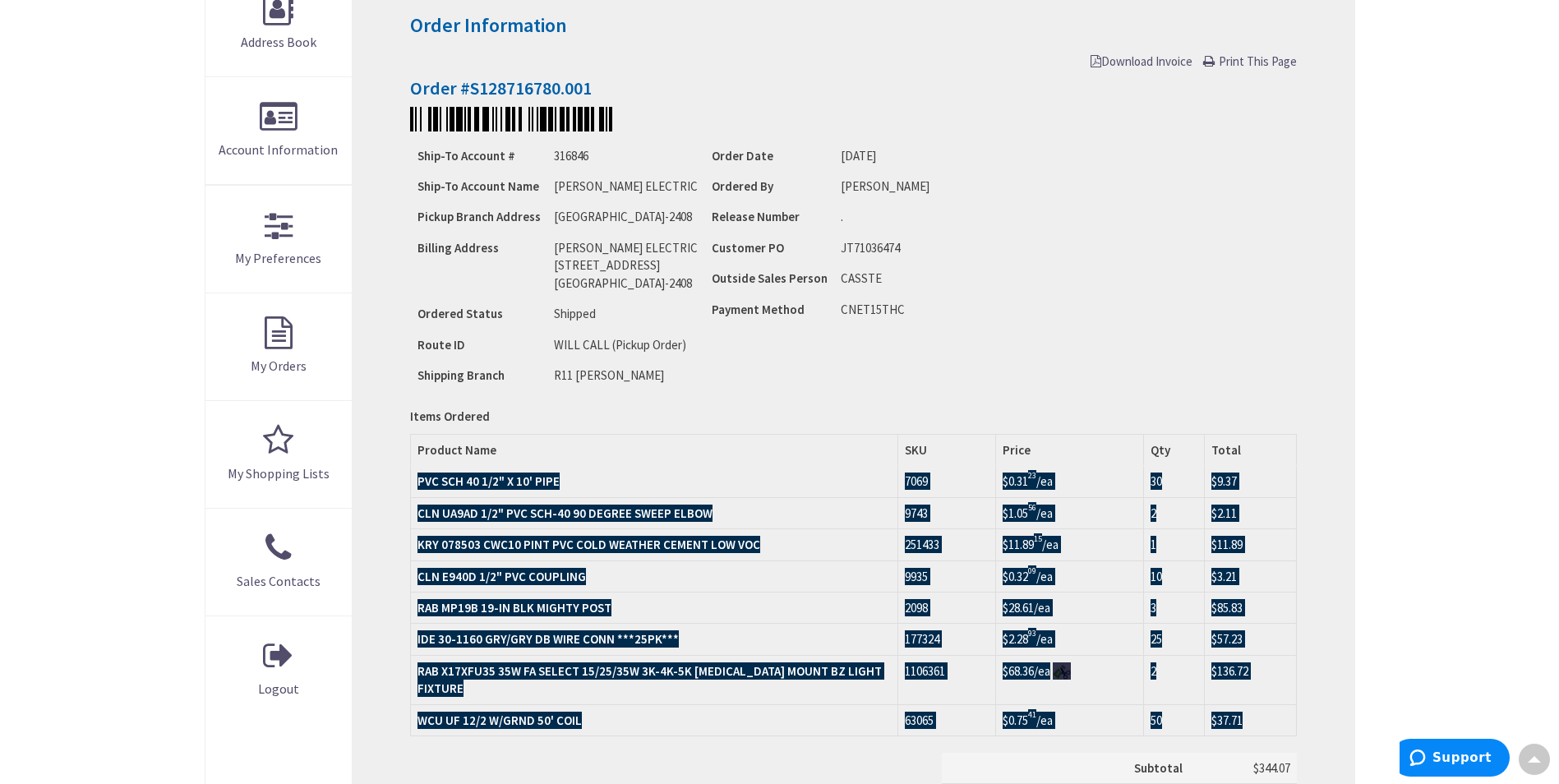
scroll to position [82, 0]
